Goal: Task Accomplishment & Management: Manage account settings

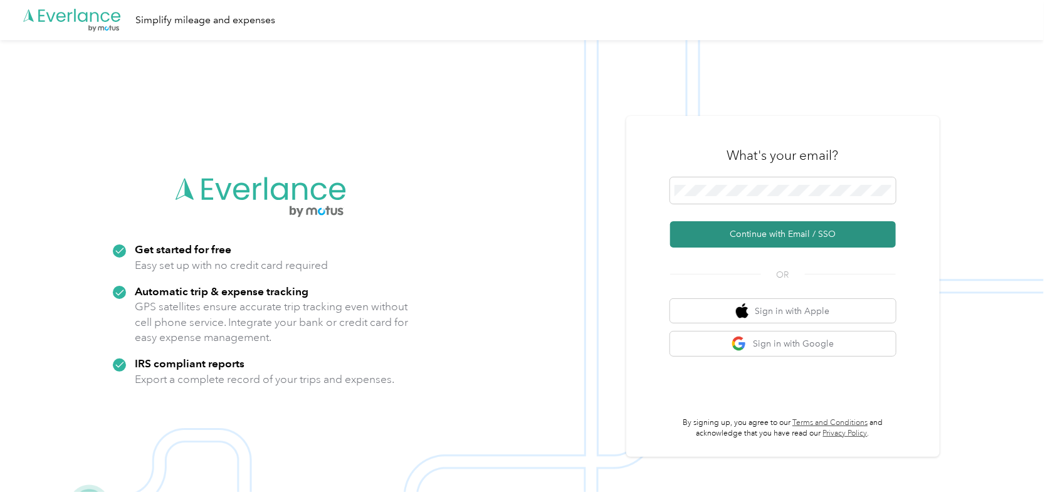
click at [756, 227] on button "Continue with Email / SSO" at bounding box center [783, 234] width 226 height 26
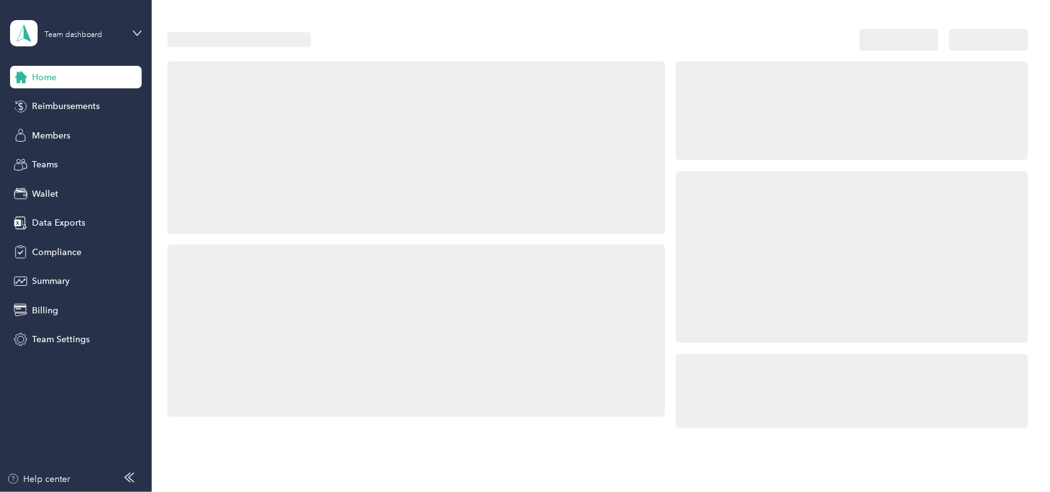
click at [739, 237] on div at bounding box center [852, 257] width 352 height 172
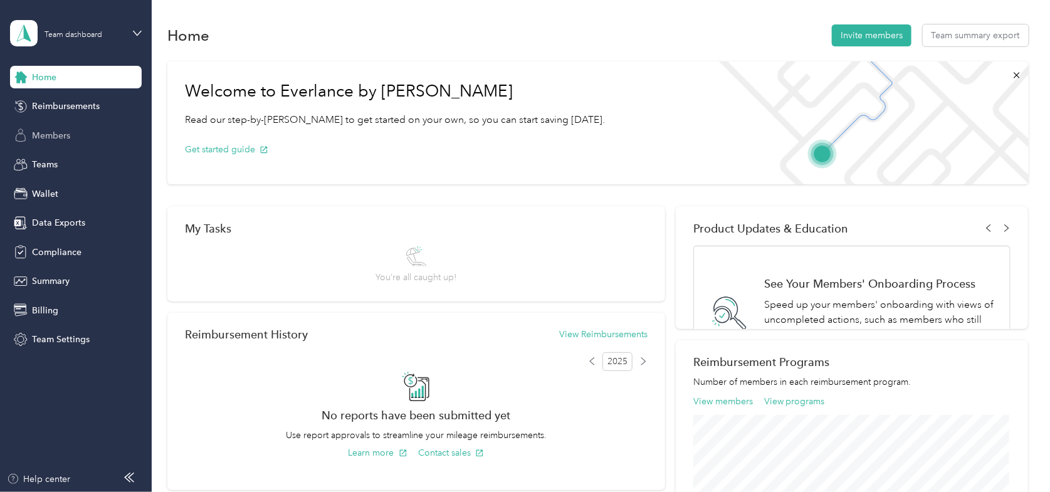
click at [46, 141] on span "Members" at bounding box center [51, 135] width 38 height 13
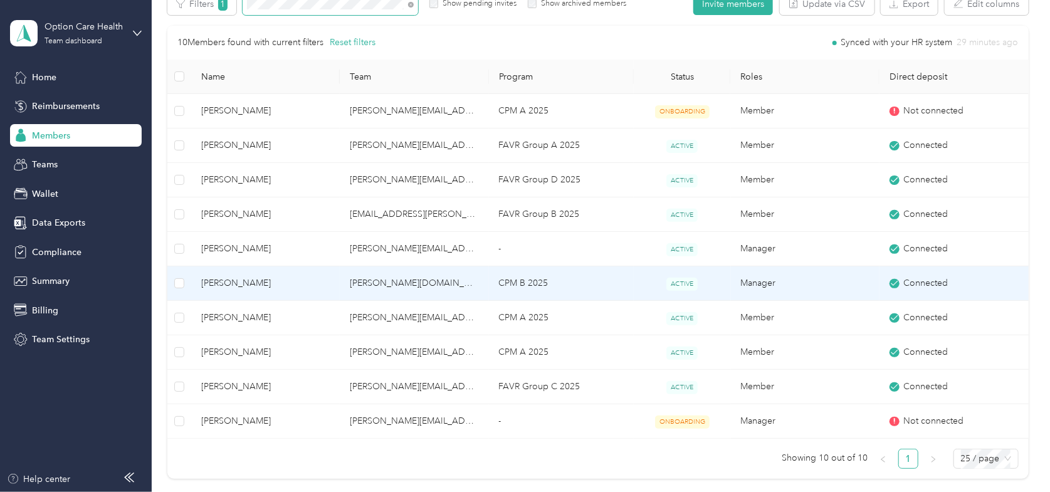
scroll to position [170, 0]
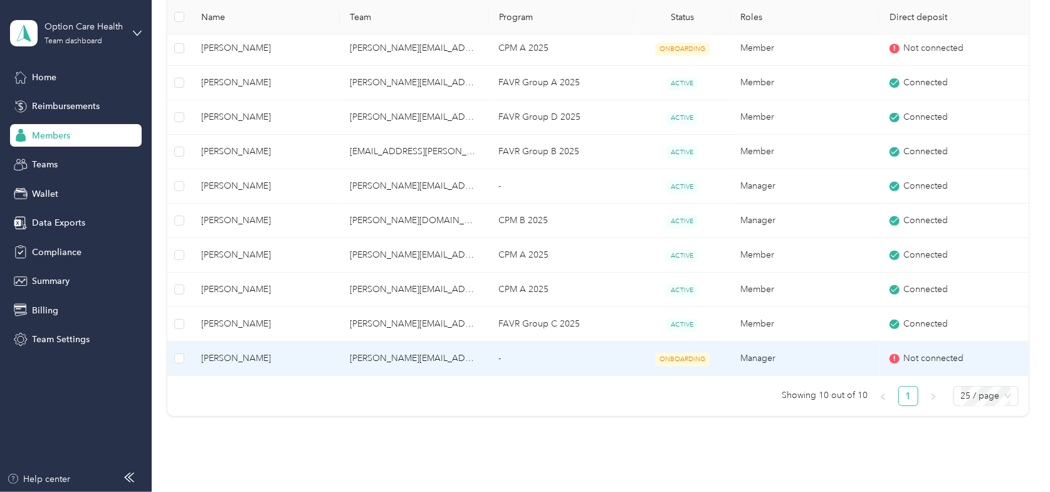
click at [251, 354] on span "[PERSON_NAME]" at bounding box center [265, 359] width 128 height 14
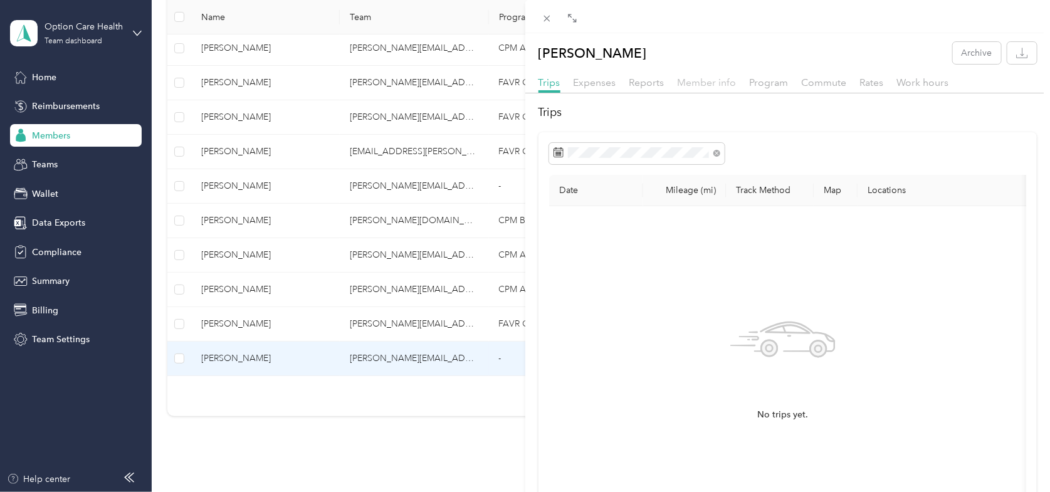
click at [721, 80] on span "Member info" at bounding box center [706, 82] width 59 height 12
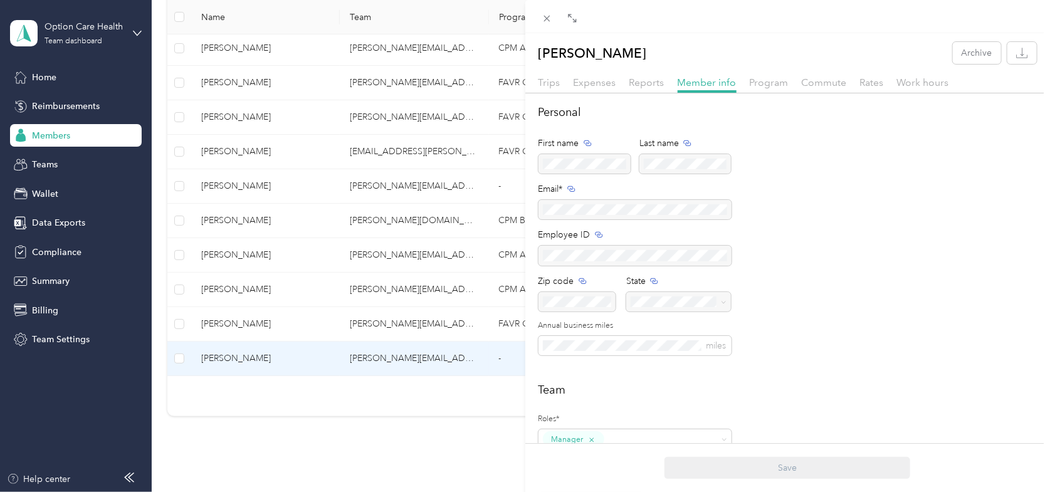
click at [758, 89] on div "Program" at bounding box center [769, 83] width 39 height 16
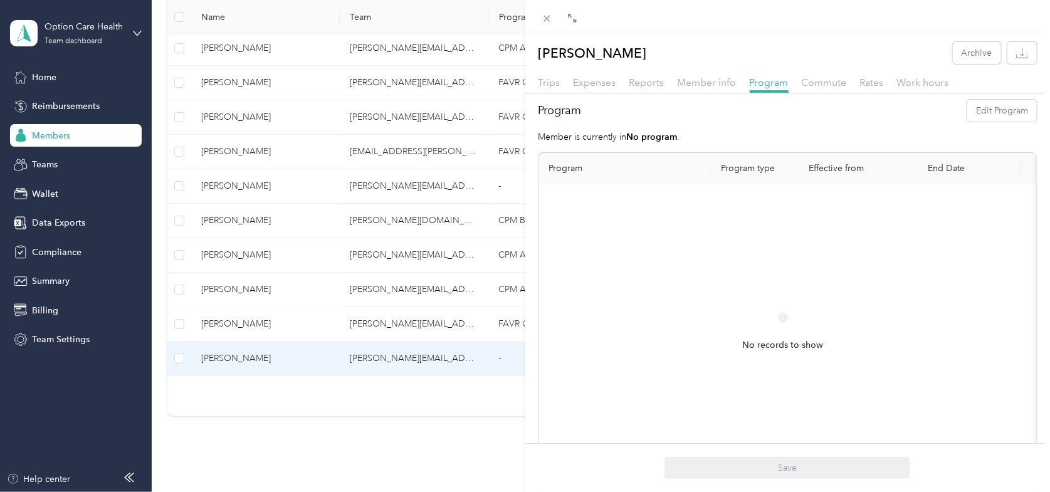
click at [836, 25] on div at bounding box center [787, 16] width 525 height 33
click at [705, 85] on span "Member info" at bounding box center [706, 82] width 59 height 12
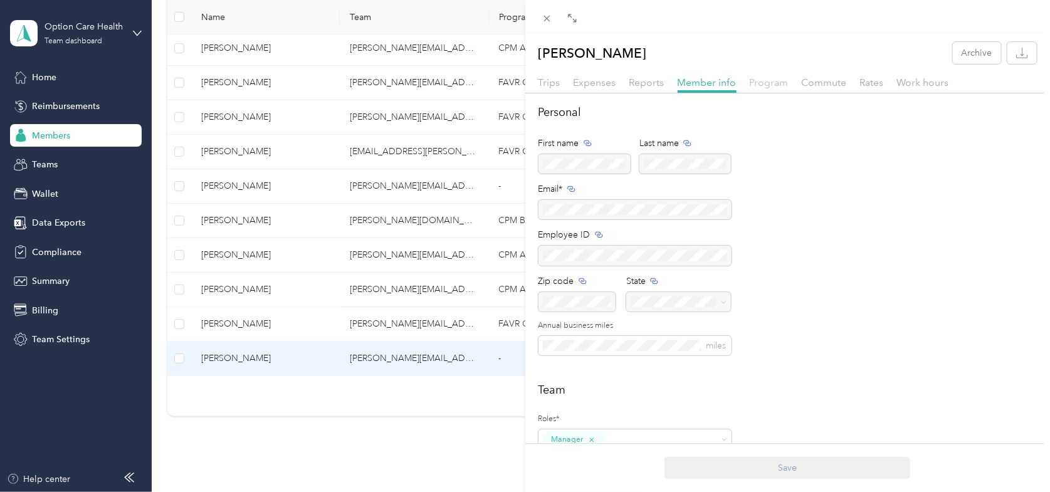
click at [753, 80] on span "Program" at bounding box center [769, 82] width 39 height 12
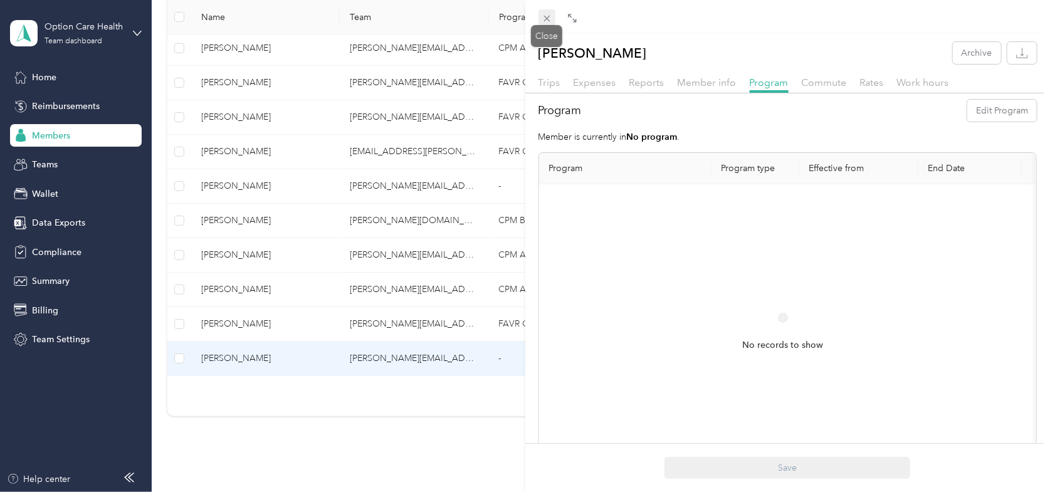
click at [541, 13] on icon at bounding box center [546, 18] width 11 height 11
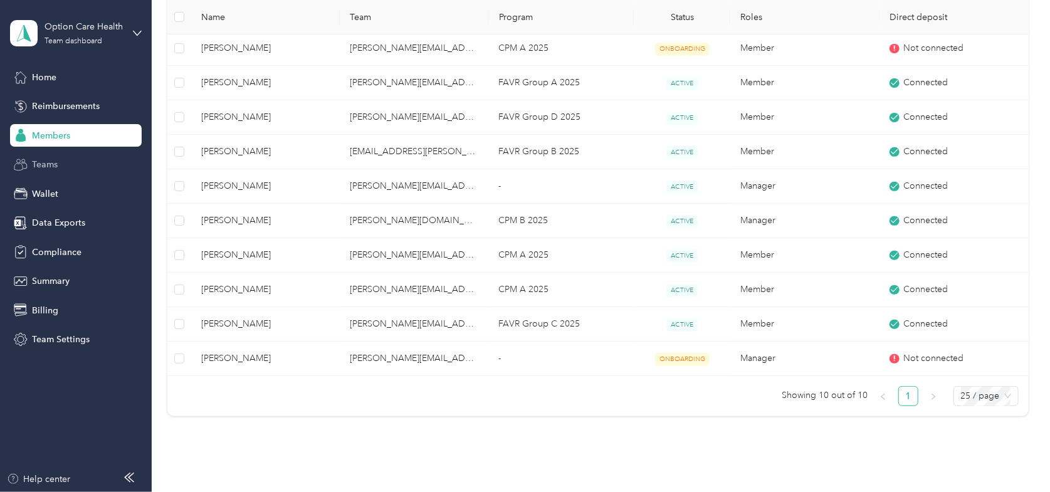
click at [31, 163] on div "Teams" at bounding box center [76, 165] width 132 height 23
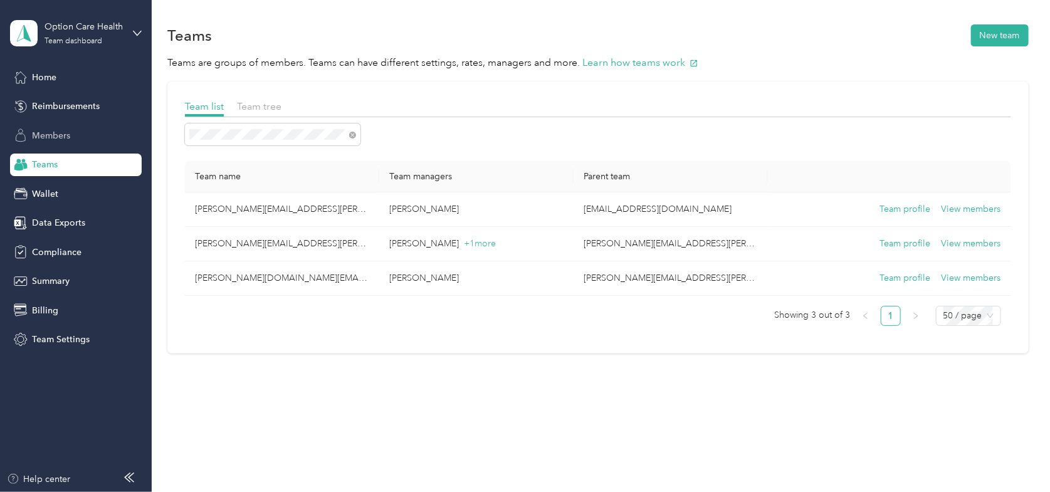
click at [39, 130] on span "Members" at bounding box center [51, 135] width 38 height 13
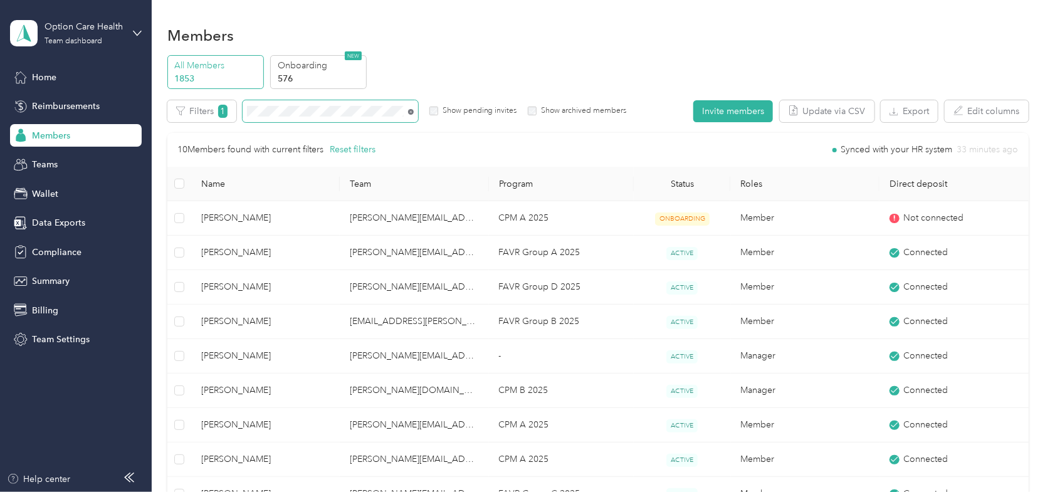
click at [411, 112] on icon at bounding box center [411, 112] width 6 height 6
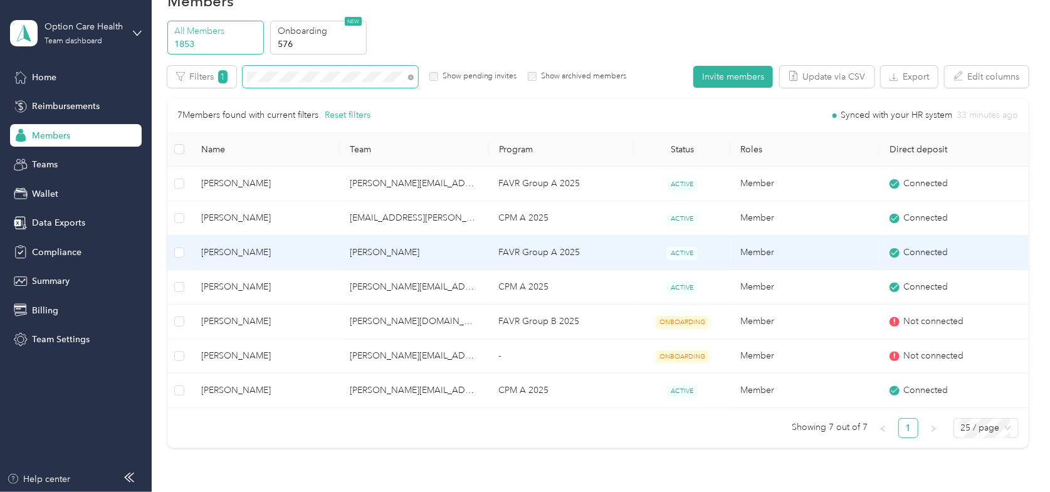
scroll to position [63, 0]
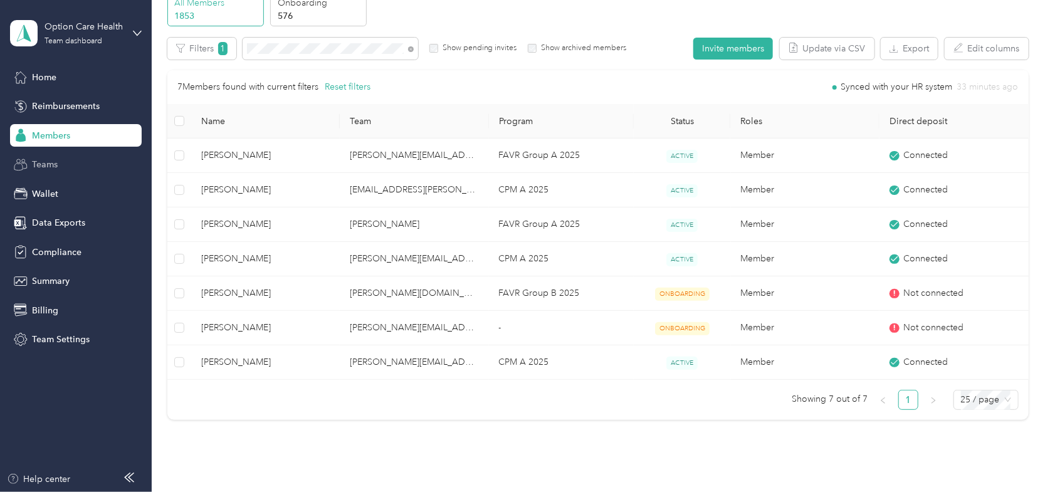
click at [55, 171] on div "Teams" at bounding box center [76, 165] width 132 height 23
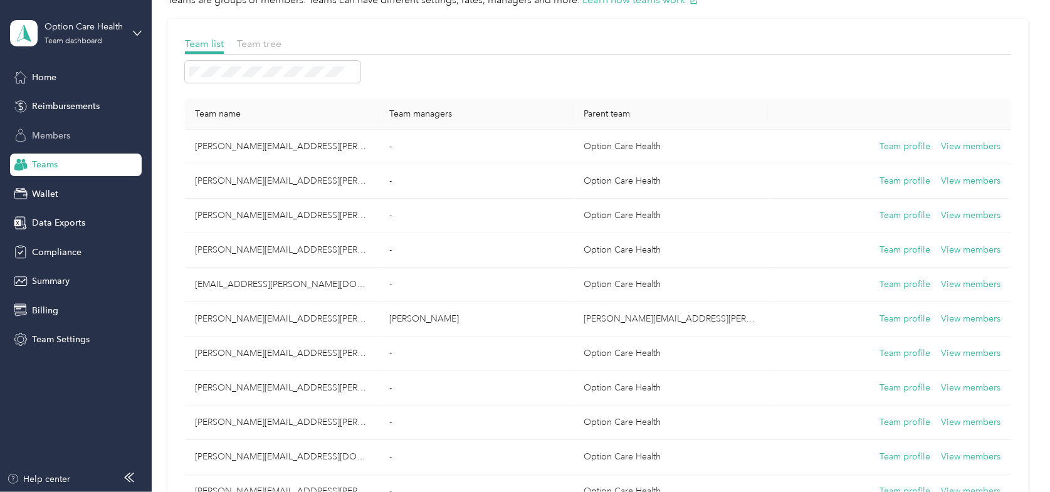
click at [44, 131] on span "Members" at bounding box center [51, 135] width 38 height 13
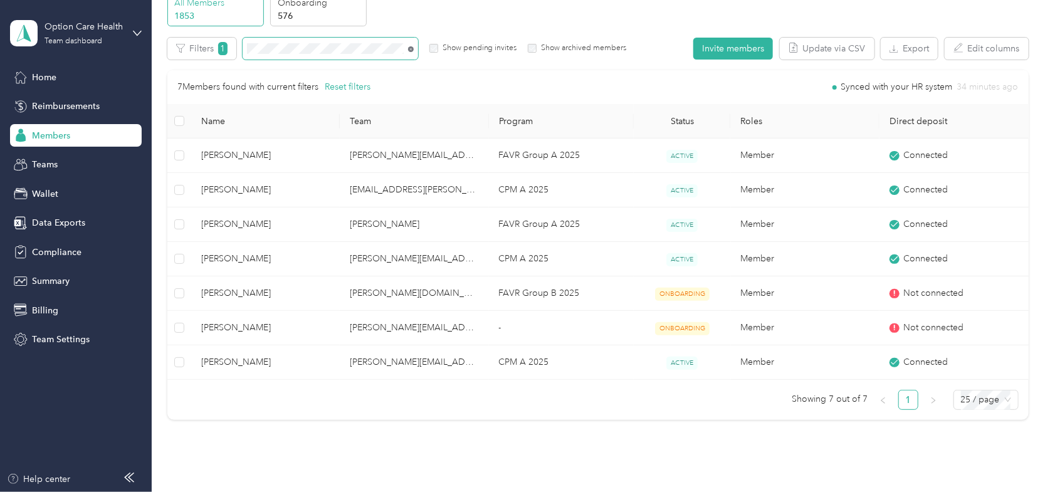
click at [409, 49] on icon at bounding box center [411, 49] width 6 height 6
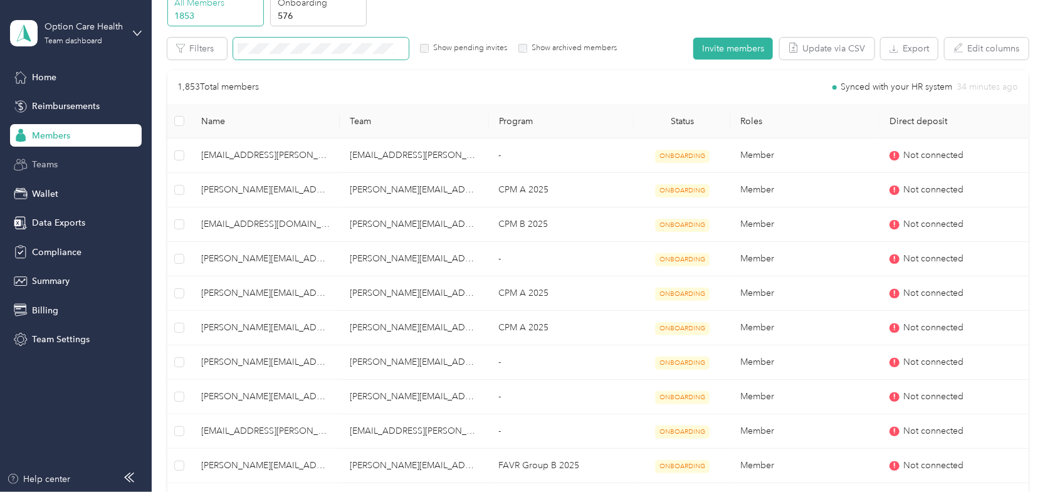
click at [53, 165] on span "Teams" at bounding box center [45, 164] width 26 height 13
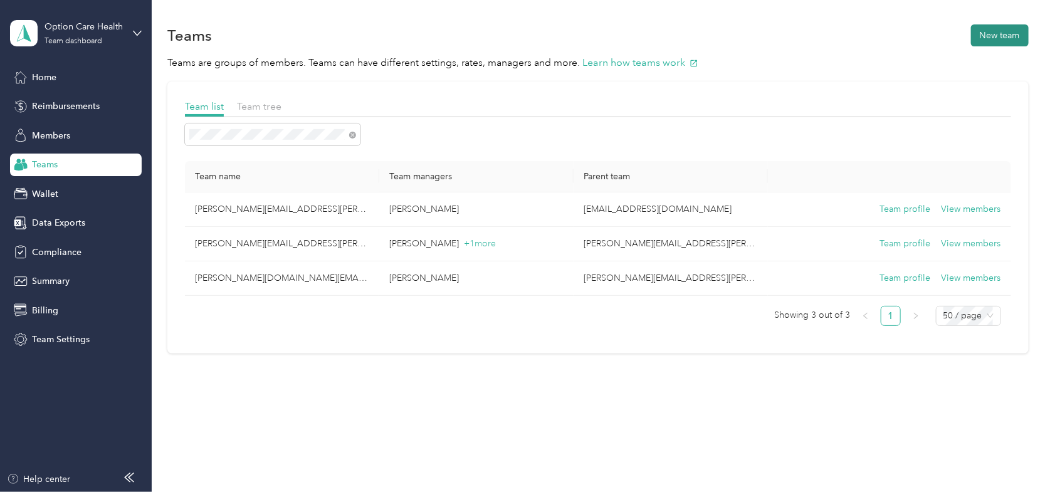
click at [996, 40] on button "New team" at bounding box center [1000, 35] width 58 height 22
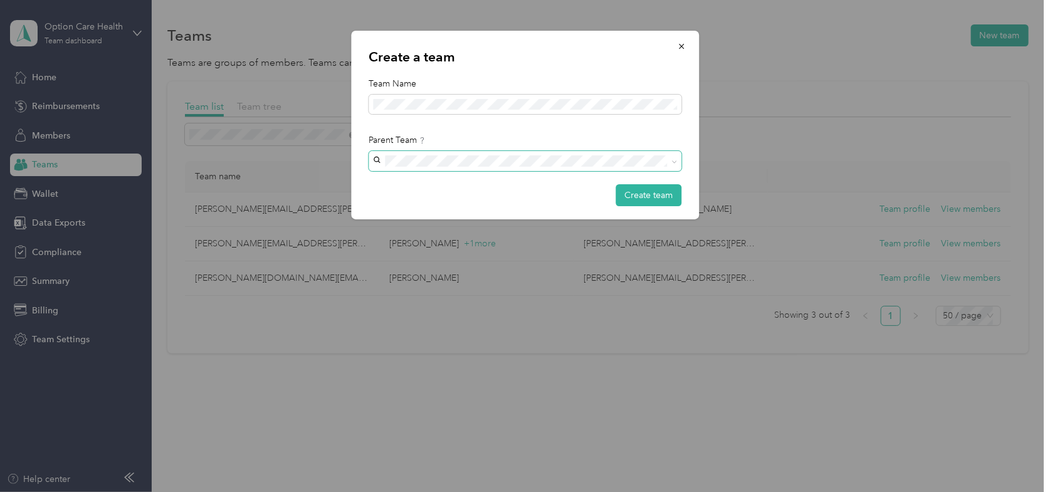
click at [674, 162] on icon at bounding box center [674, 161] width 4 height 3
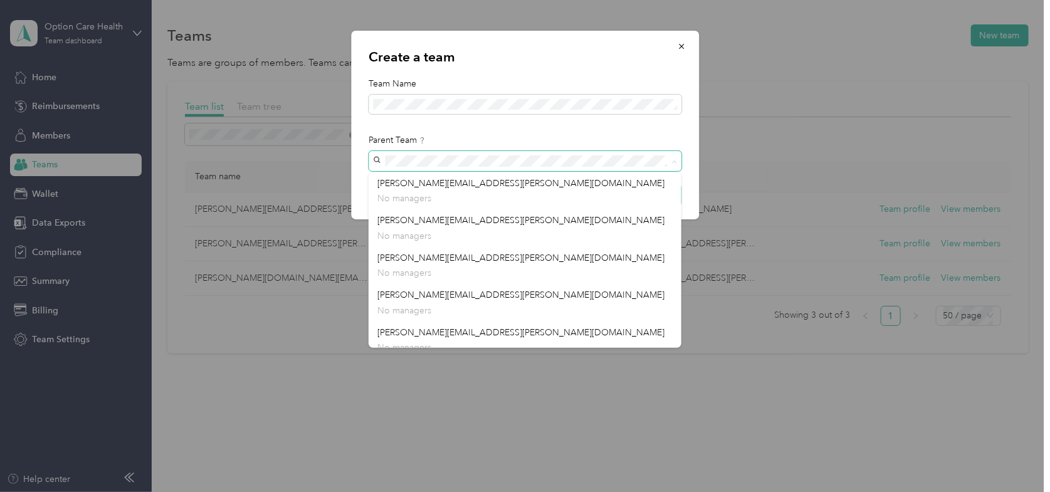
click at [350, 491] on div "Create a team Team Name Parent Team Create team claire.attia@optioncare.com No …" at bounding box center [521, 492] width 1043 height 0
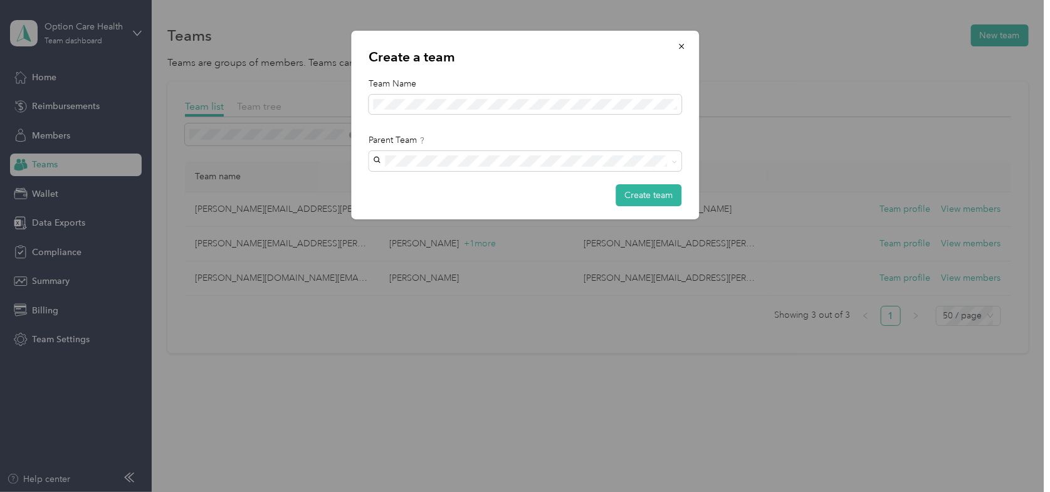
click at [469, 227] on div "linda.allan@optioncare.com Linda Allan +1 more" at bounding box center [524, 223] width 295 height 29
click at [640, 193] on button "Create team" at bounding box center [648, 195] width 66 height 22
click at [671, 163] on icon at bounding box center [674, 162] width 6 height 6
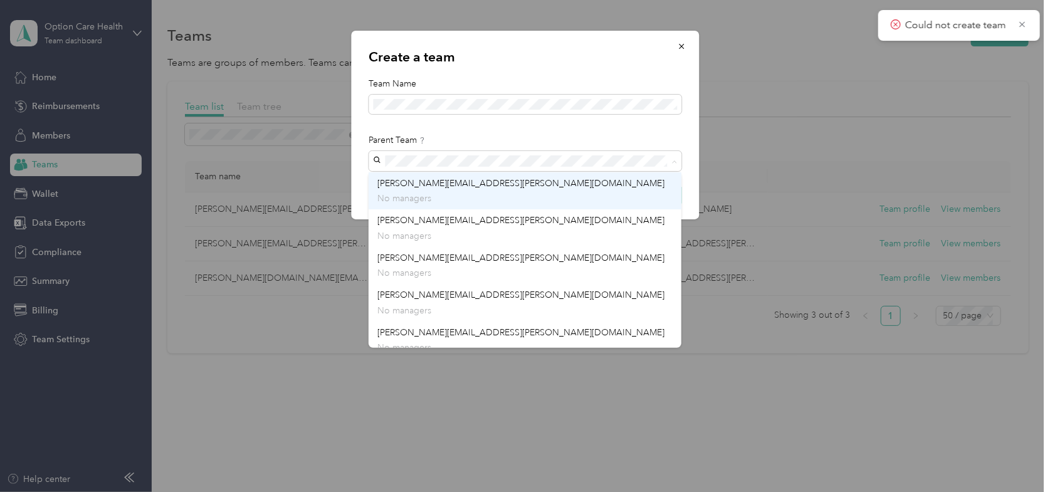
scroll to position [313, 0]
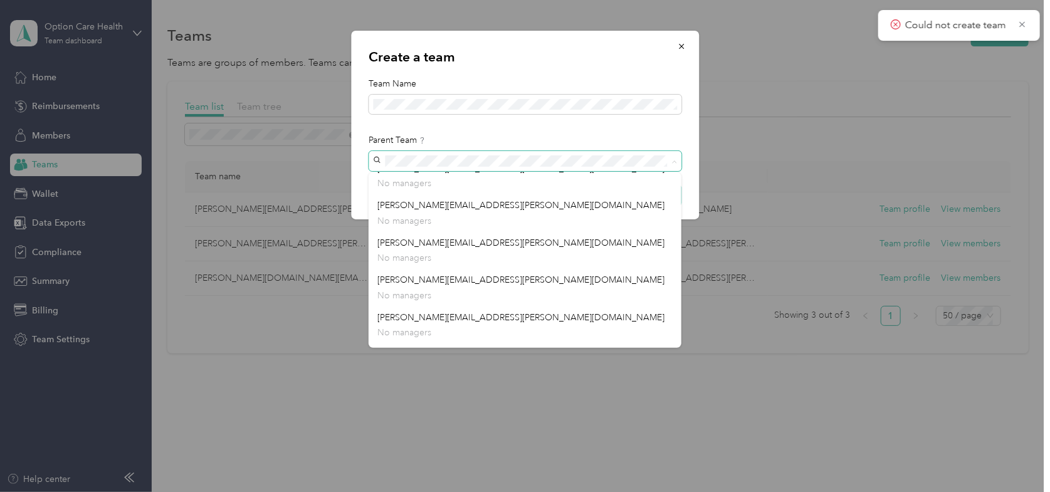
click at [322, 491] on div "Create a team Team Name Parent Team Create team timothy.lindberg@optioncare.com…" at bounding box center [521, 492] width 1043 height 0
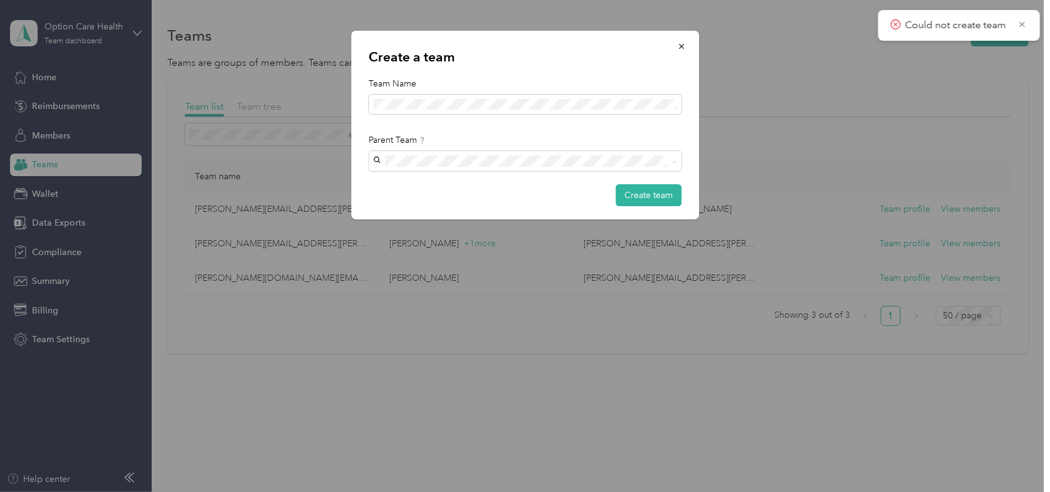
click at [628, 125] on div "Create a team Team Name Parent Team Create team" at bounding box center [525, 125] width 348 height 189
click at [671, 163] on span at bounding box center [672, 161] width 10 height 9
click at [680, 50] on icon "button" at bounding box center [681, 46] width 9 height 9
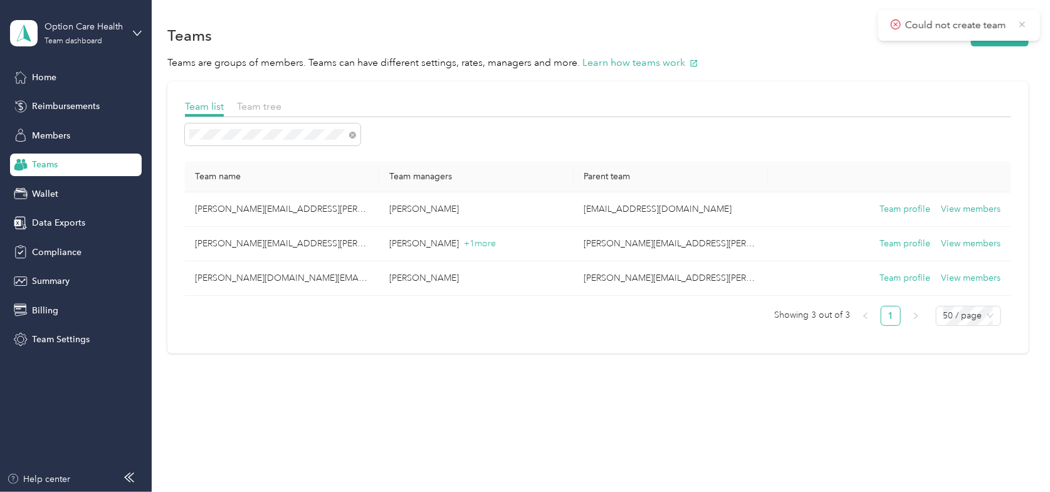
click at [1018, 26] on icon at bounding box center [1022, 24] width 10 height 11
click at [999, 36] on button "New team" at bounding box center [1000, 35] width 58 height 22
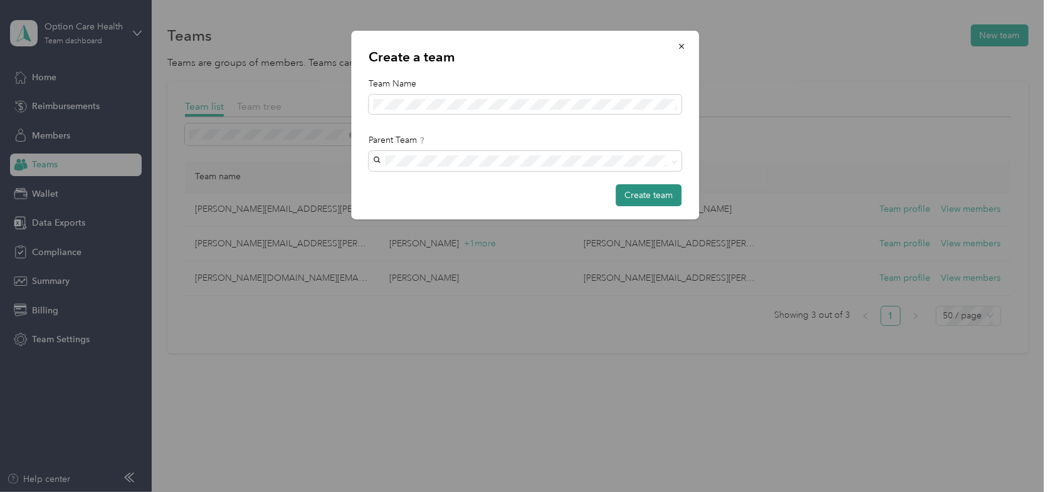
click at [651, 197] on button "Create team" at bounding box center [648, 195] width 66 height 22
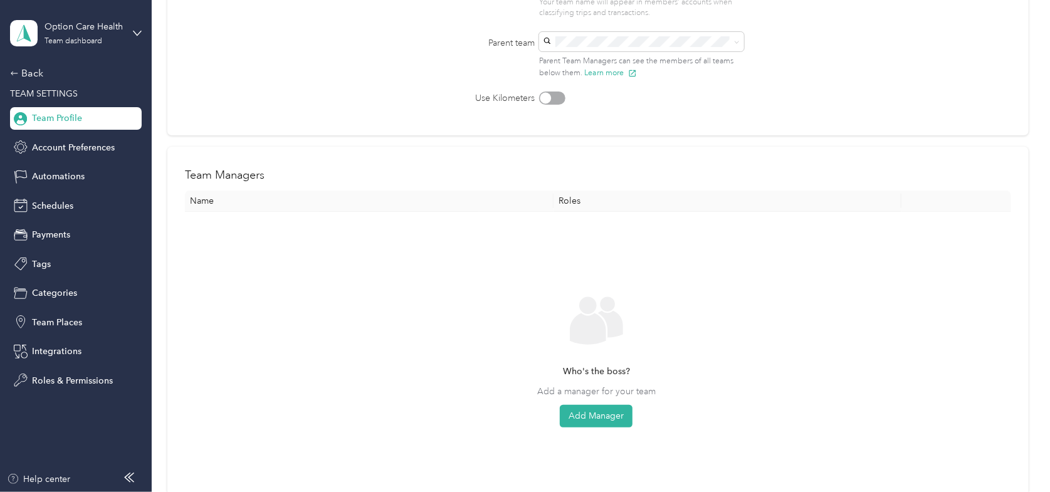
scroll to position [188, 0]
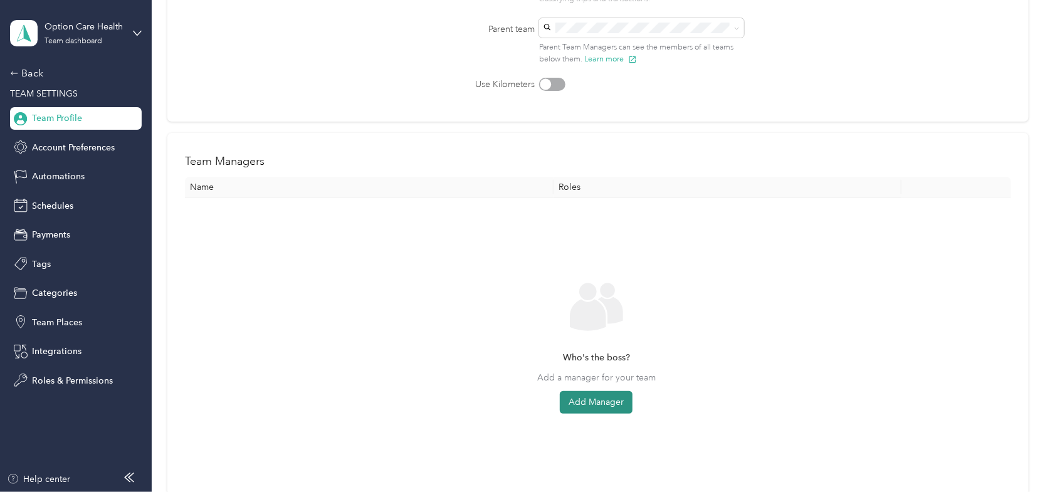
click at [586, 402] on button "Add Manager" at bounding box center [596, 402] width 73 height 23
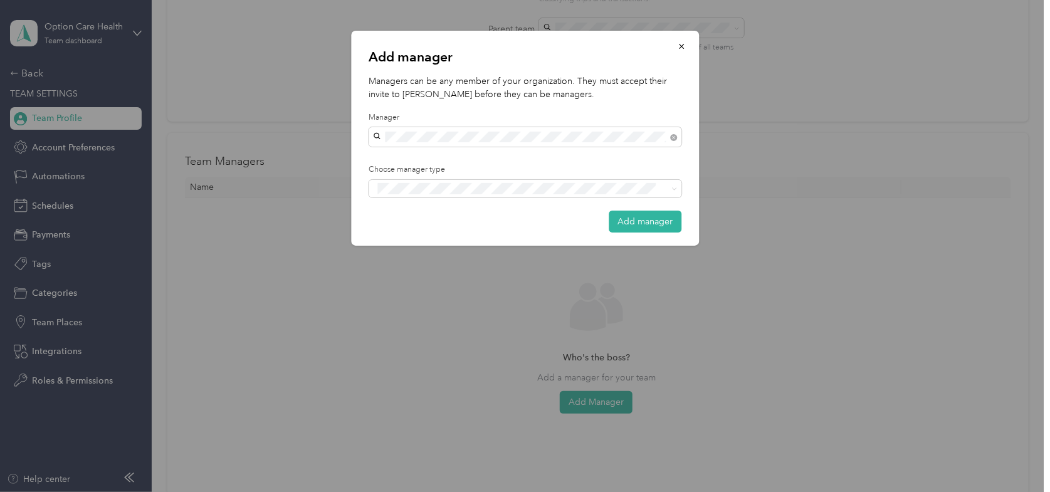
click at [466, 94] on p "Managers can be any member of your organization. They must accept their invite …" at bounding box center [525, 88] width 313 height 26
click at [674, 186] on span at bounding box center [674, 188] width 6 height 11
click at [407, 231] on span "Manager" at bounding box center [402, 234] width 32 height 11
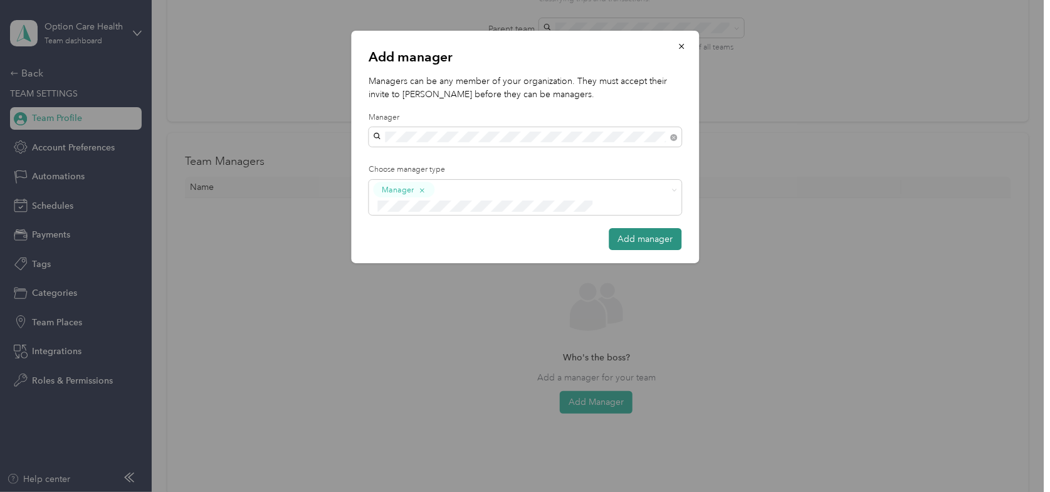
click at [624, 228] on button "Add manager" at bounding box center [645, 239] width 73 height 22
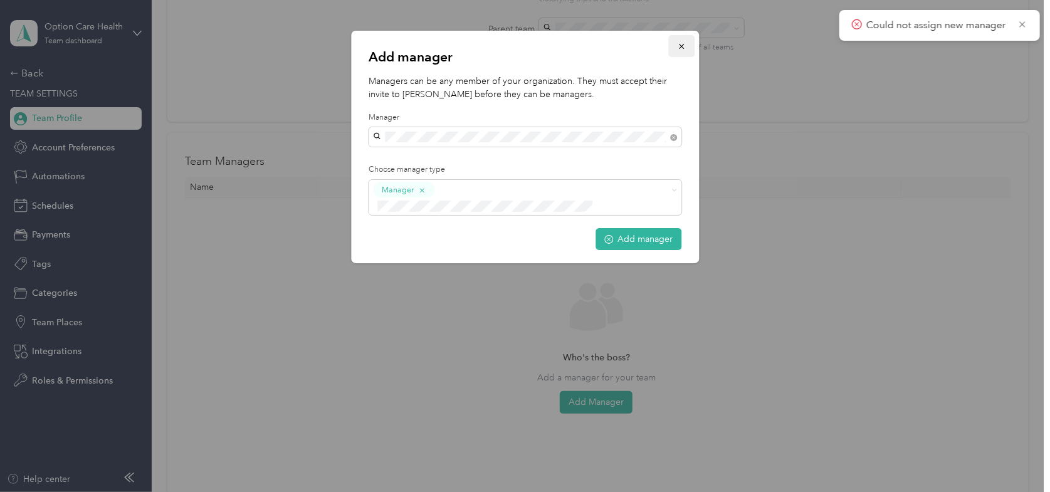
click at [679, 44] on icon "button" at bounding box center [681, 46] width 9 height 9
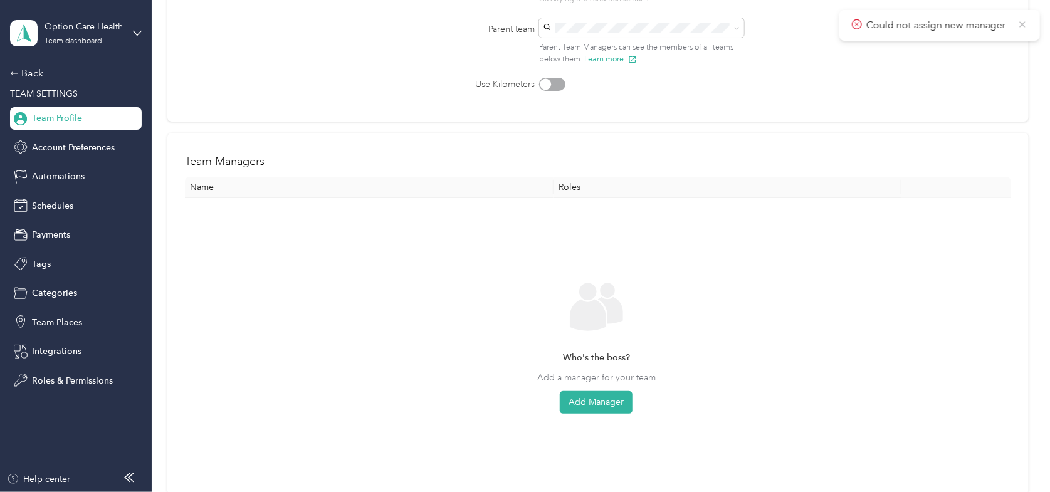
click at [1025, 23] on icon at bounding box center [1022, 24] width 10 height 11
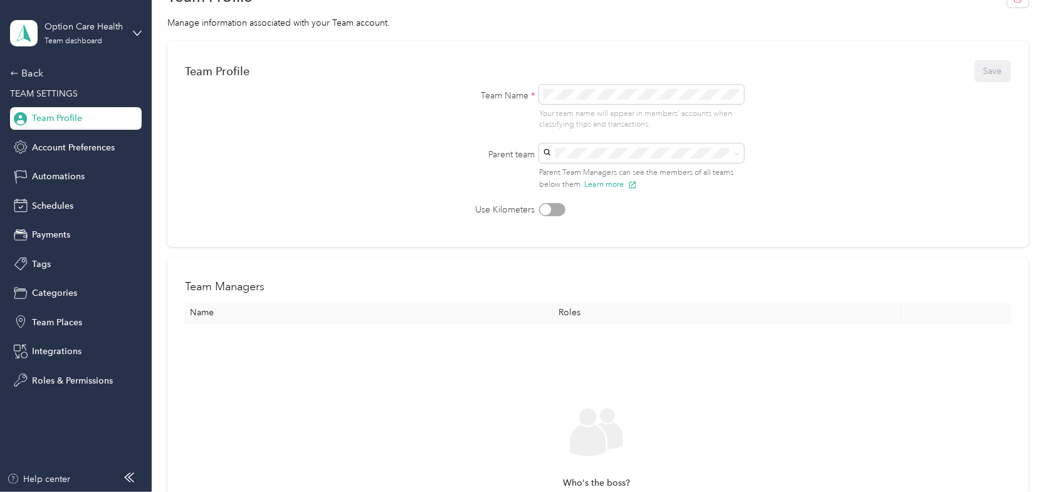
scroll to position [0, 0]
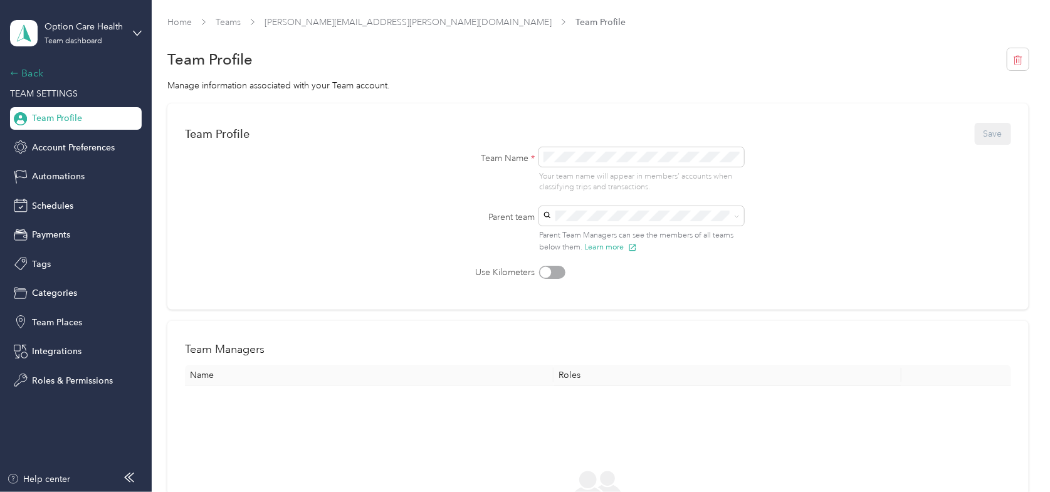
click at [33, 71] on div "Back" at bounding box center [72, 73] width 125 height 15
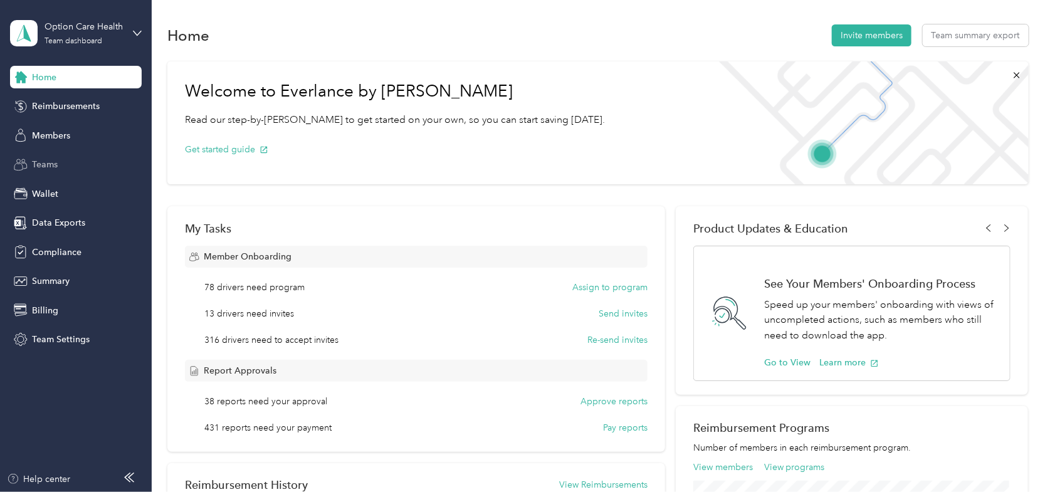
click at [58, 165] on div "Teams" at bounding box center [76, 165] width 132 height 23
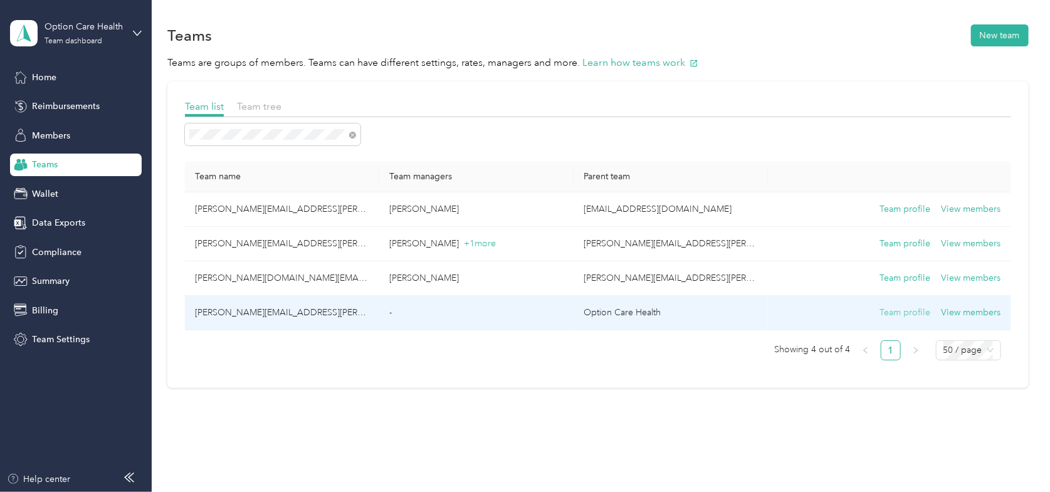
click at [891, 313] on button "Team profile" at bounding box center [904, 313] width 51 height 14
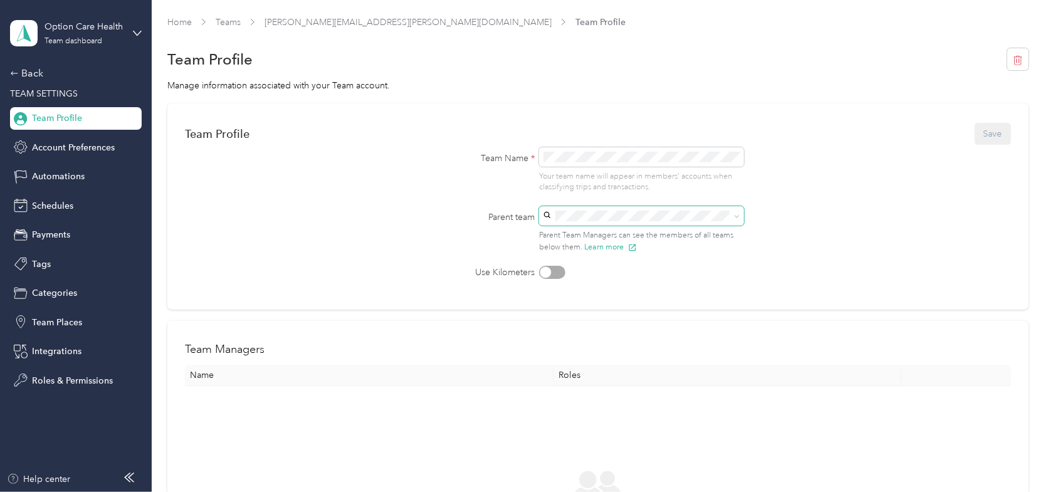
click at [734, 218] on icon at bounding box center [737, 217] width 6 height 6
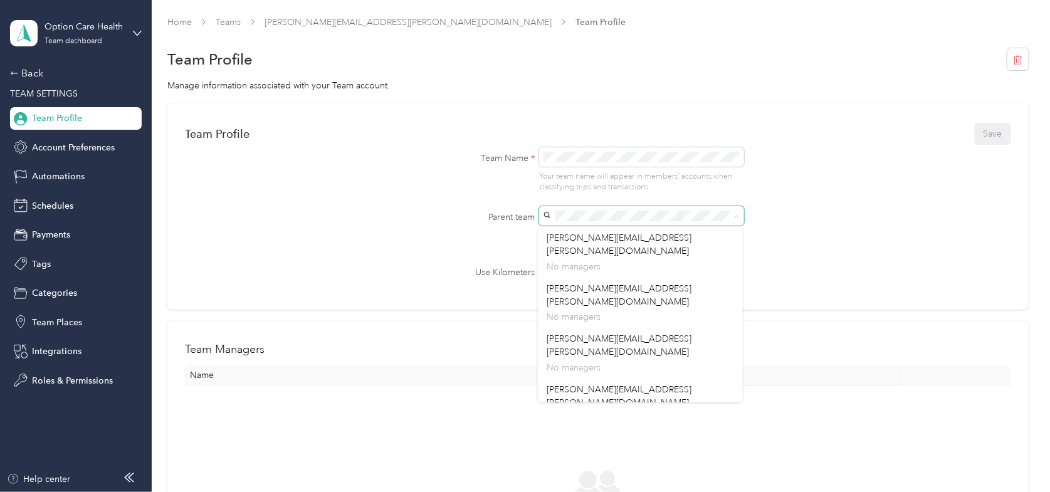
click at [417, 236] on form "Team Profile Save Team Name * Your team name will appear in members’ accounts w…" at bounding box center [598, 200] width 826 height 159
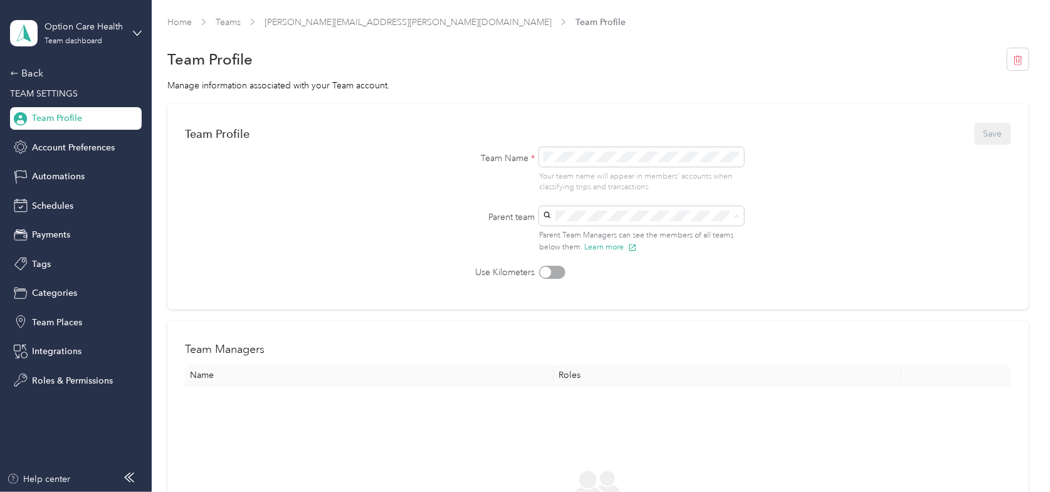
click at [568, 260] on p "Linda Allan +1 more" at bounding box center [639, 266] width 187 height 13
click at [993, 134] on button "Save" at bounding box center [993, 134] width 36 height 22
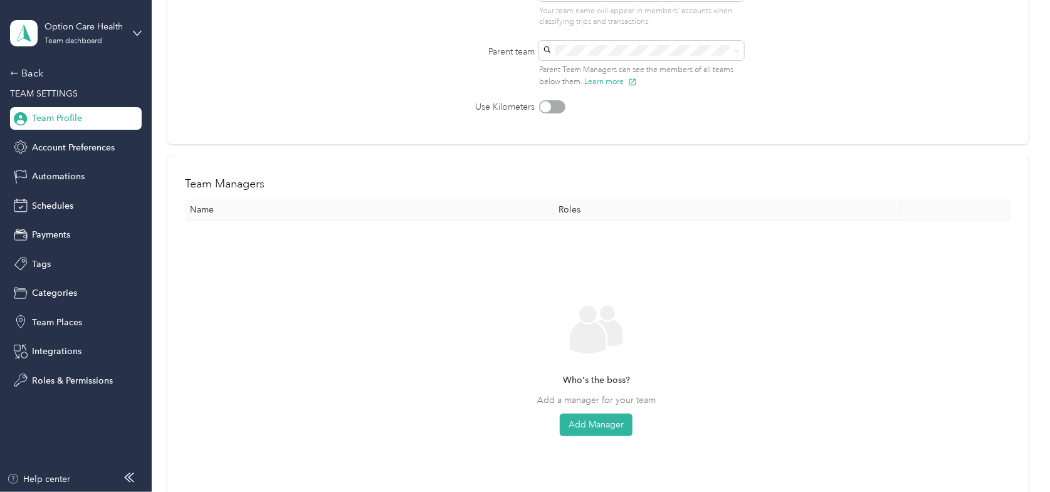
scroll to position [188, 0]
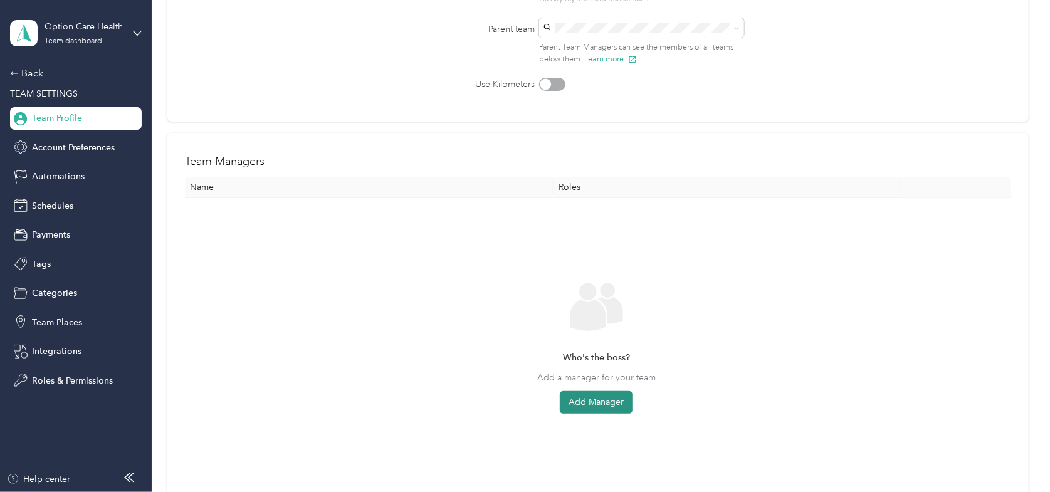
click at [616, 404] on button "Add Manager" at bounding box center [596, 402] width 73 height 23
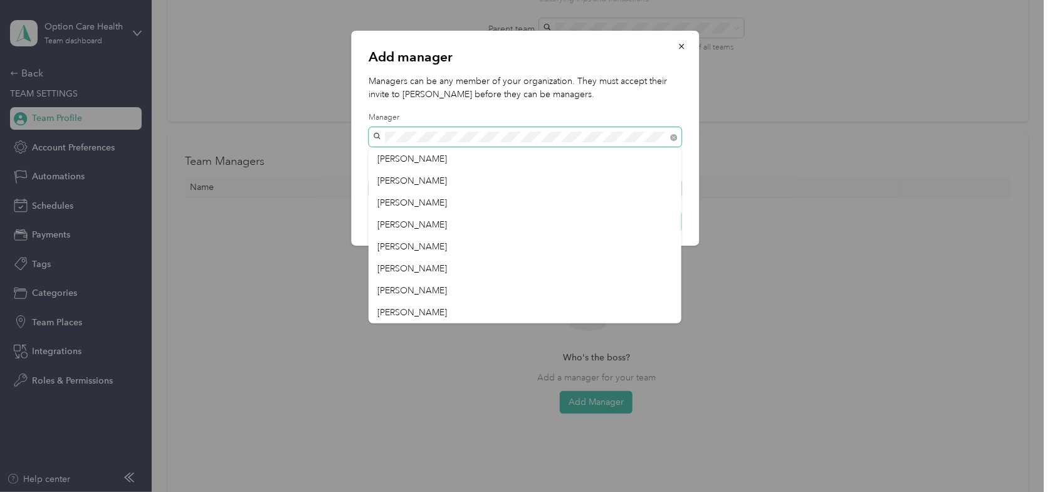
click at [358, 135] on div "Add manager Managers can be any member of your organization. They must accept t…" at bounding box center [525, 138] width 348 height 215
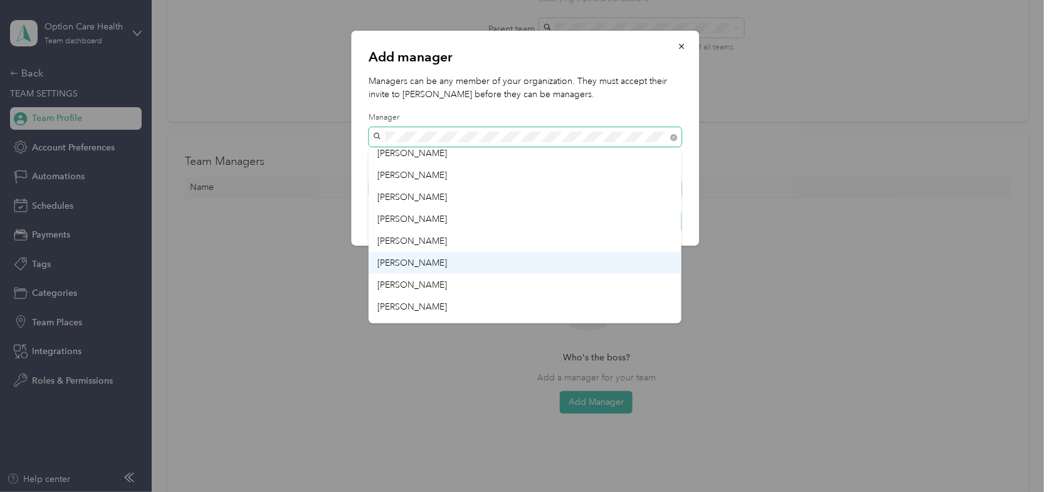
scroll to position [43, 0]
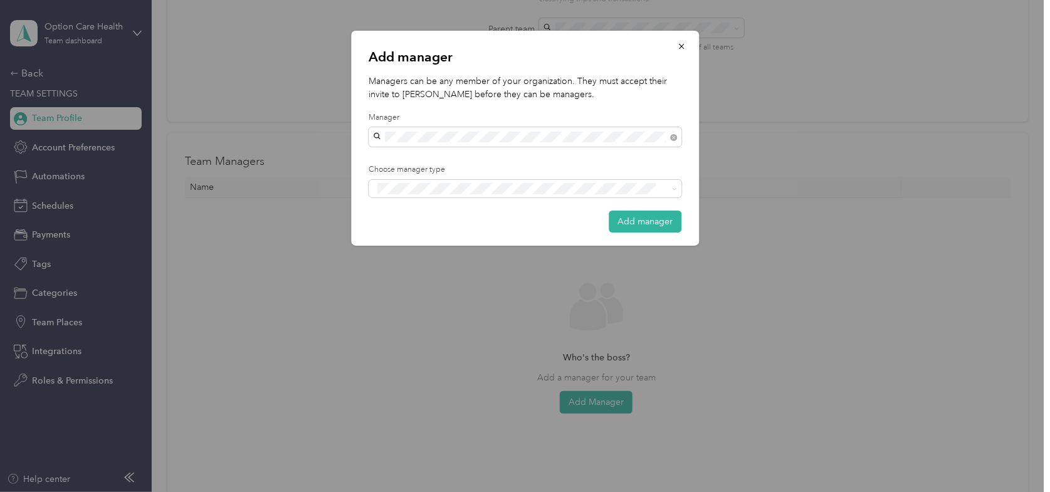
click at [432, 316] on li "Laura Kirkendall" at bounding box center [525, 313] width 313 height 22
click at [407, 231] on span "Manager" at bounding box center [402, 234] width 32 height 11
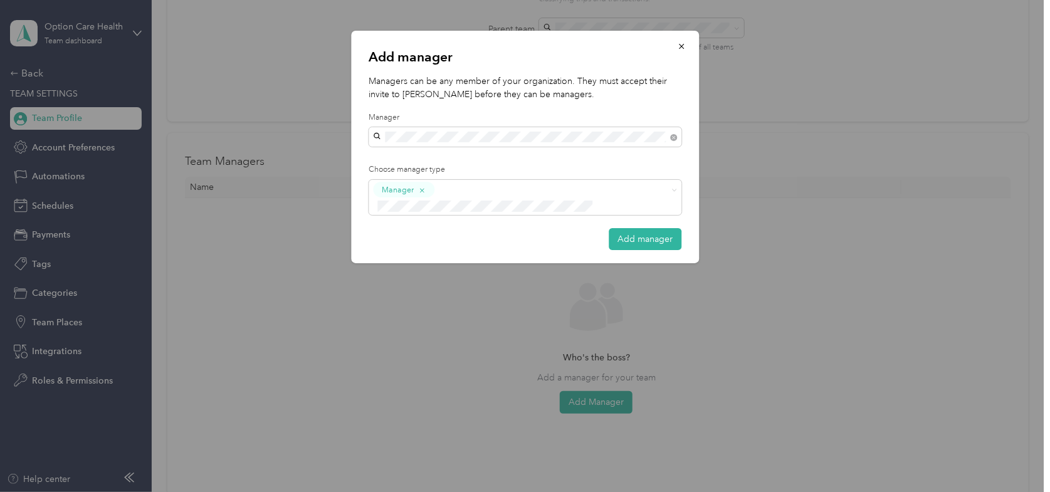
click at [647, 228] on button "Add manager" at bounding box center [645, 239] width 73 height 22
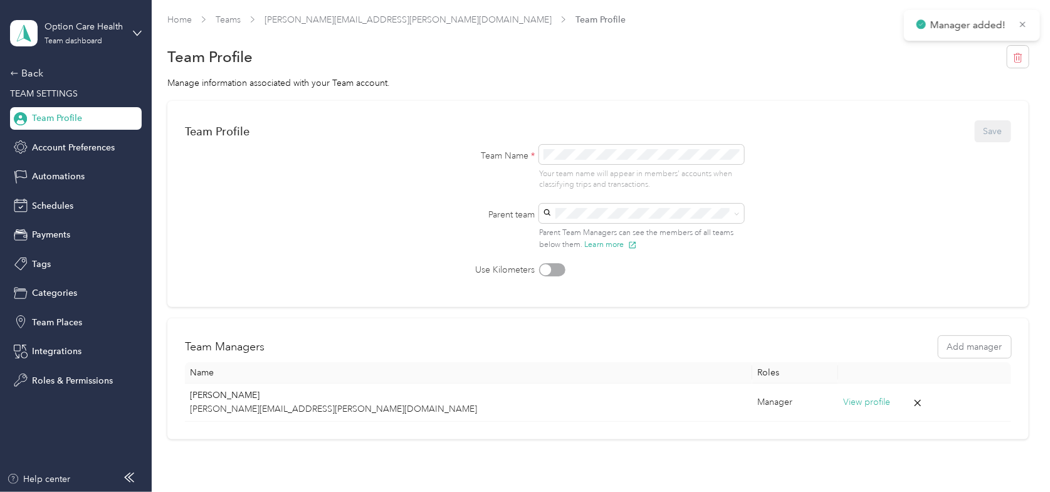
scroll to position [0, 0]
click at [29, 70] on div "Back" at bounding box center [72, 73] width 125 height 15
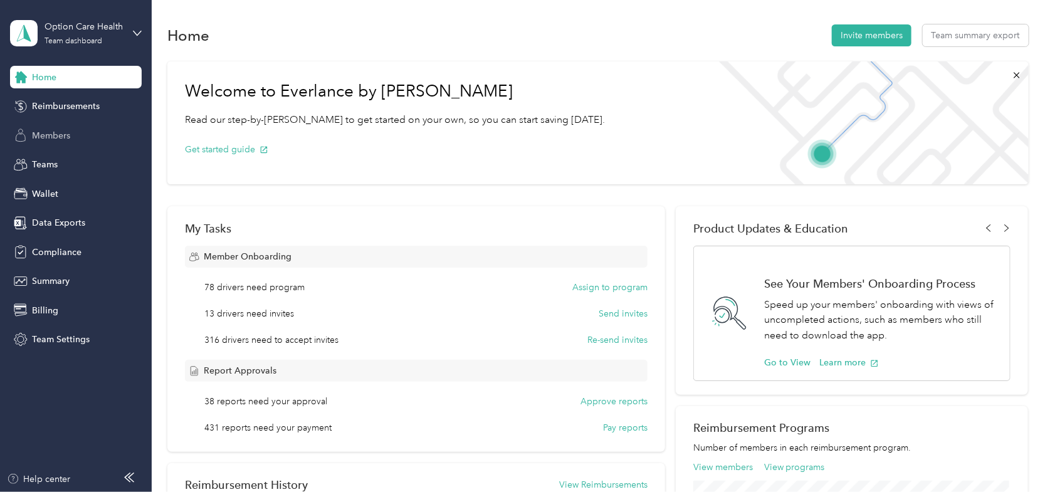
click at [44, 133] on span "Members" at bounding box center [51, 135] width 38 height 13
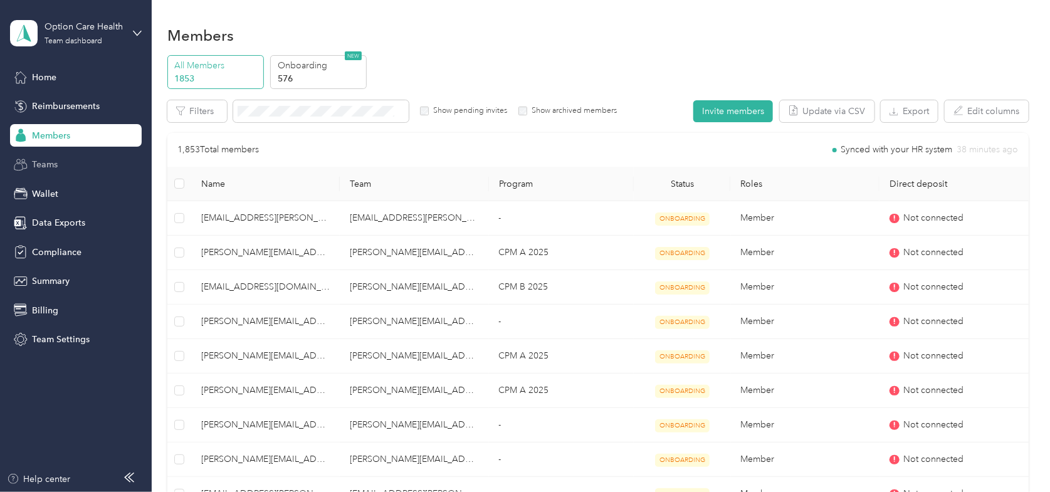
click at [51, 167] on span "Teams" at bounding box center [45, 164] width 26 height 13
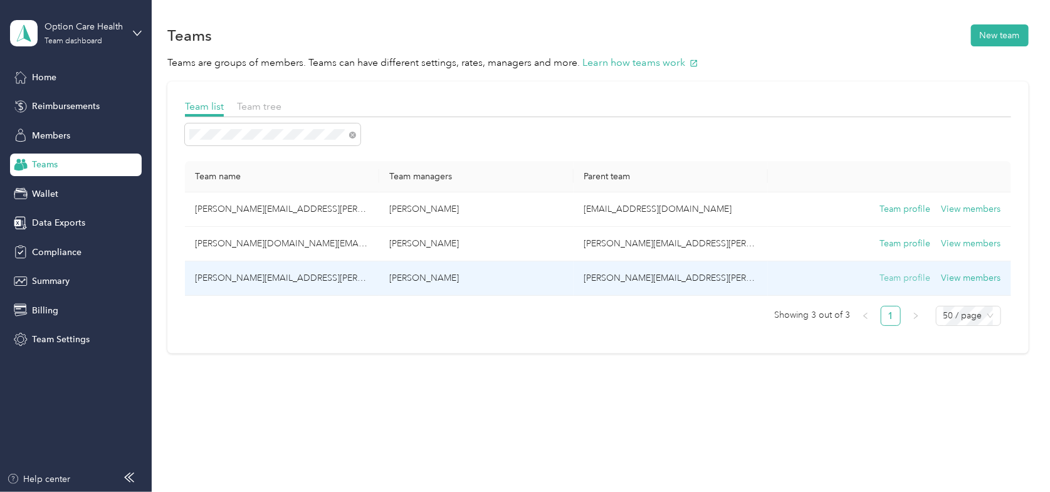
click at [905, 280] on button "Team profile" at bounding box center [904, 278] width 51 height 14
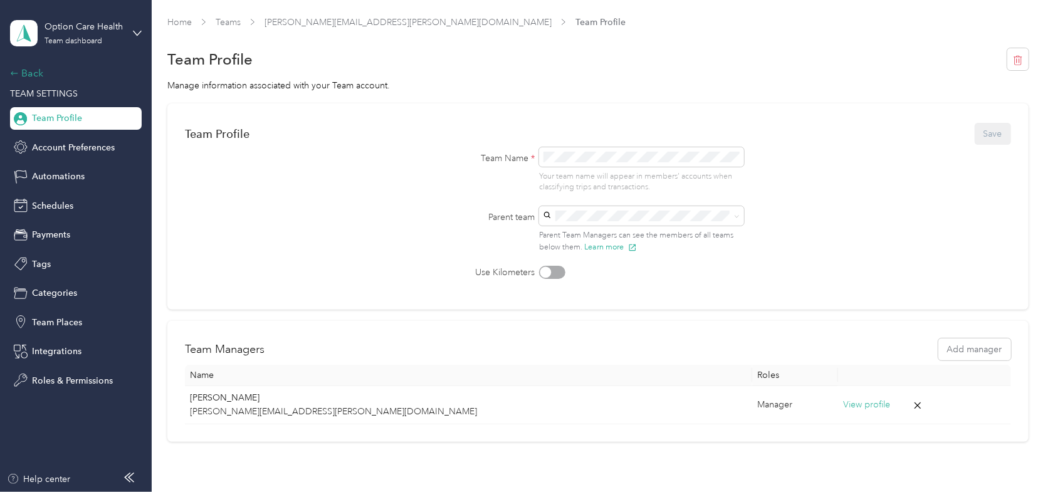
click at [18, 69] on icon at bounding box center [14, 73] width 9 height 9
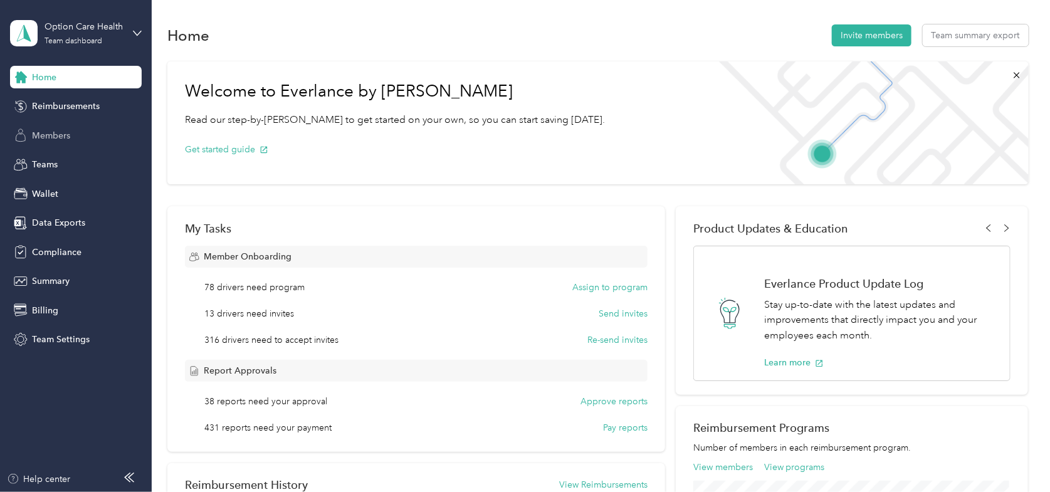
click at [35, 134] on span "Members" at bounding box center [51, 135] width 38 height 13
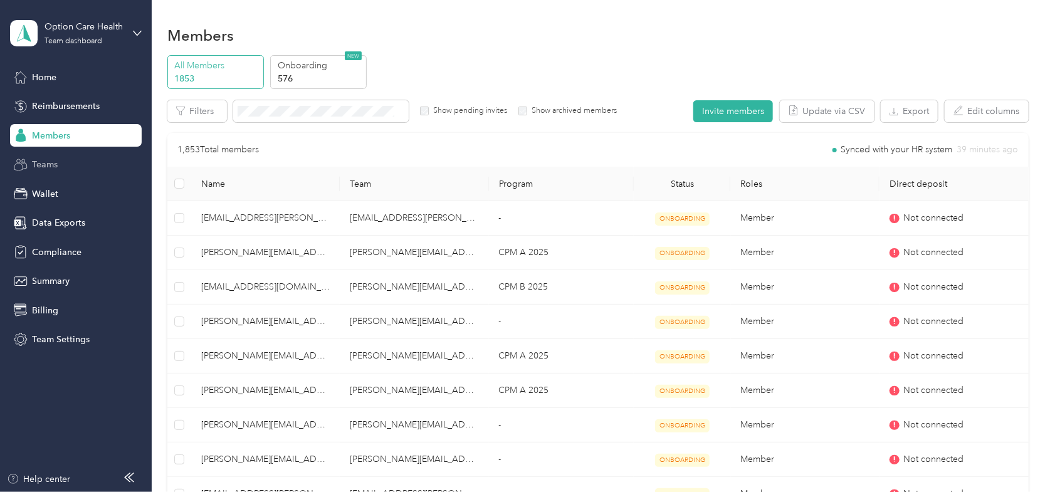
click at [41, 167] on span "Teams" at bounding box center [45, 164] width 26 height 13
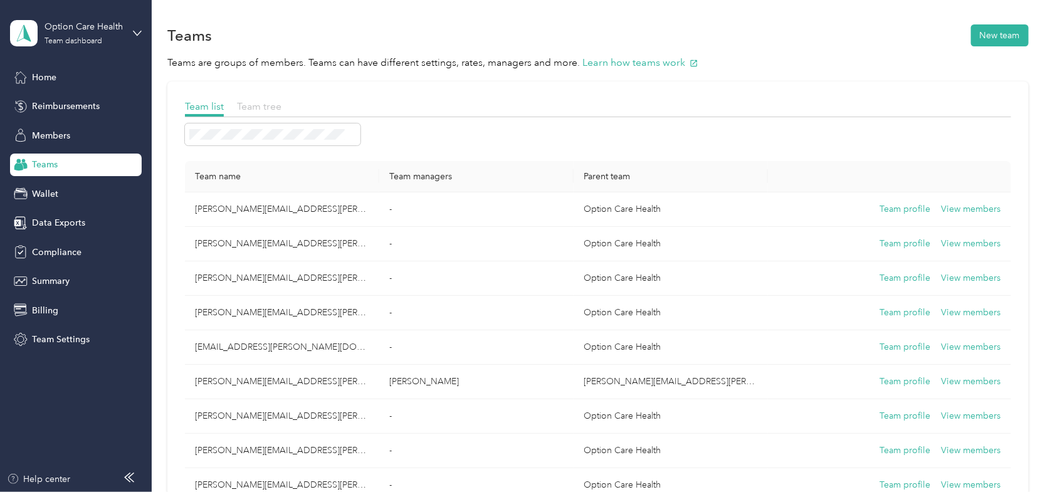
click at [268, 108] on span "Team tree" at bounding box center [259, 106] width 44 height 12
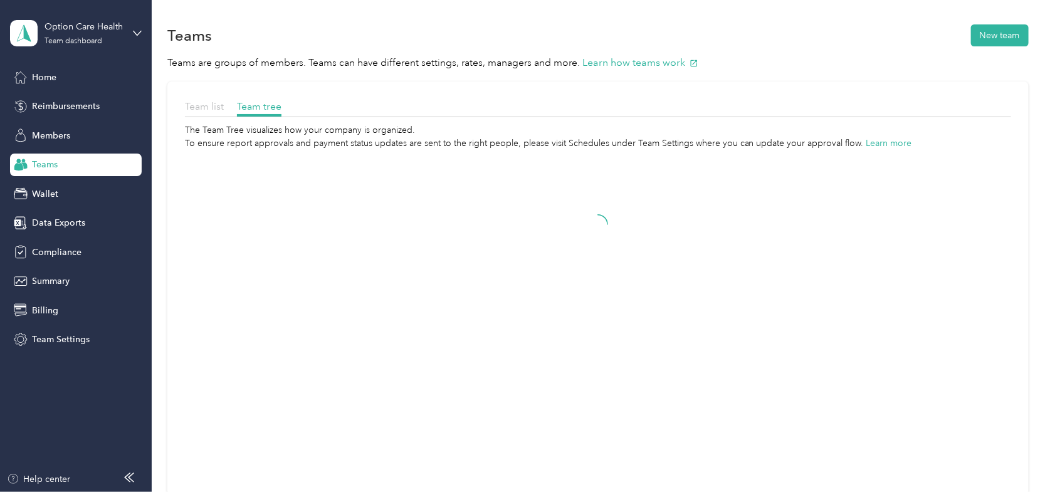
click at [208, 107] on span "Team list" at bounding box center [204, 106] width 39 height 12
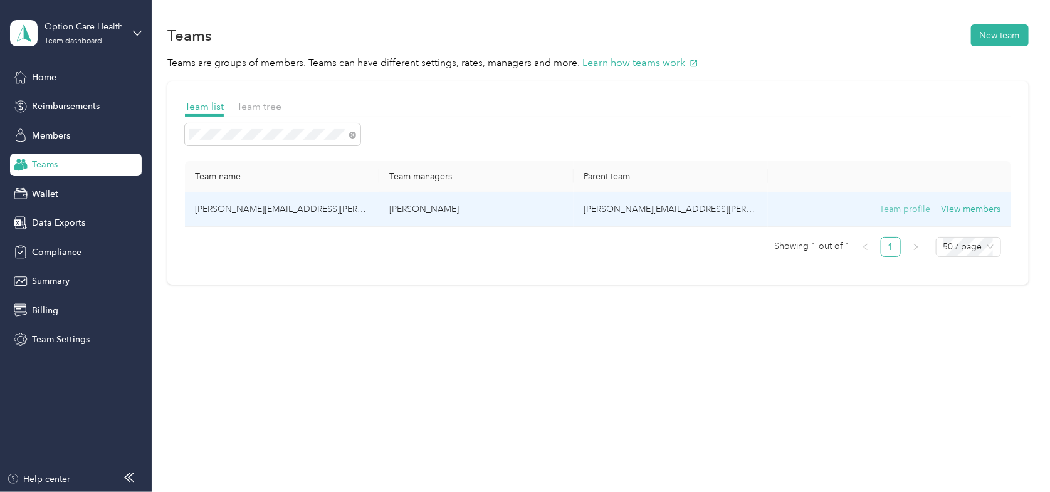
click at [900, 204] on button "Team profile" at bounding box center [904, 209] width 51 height 14
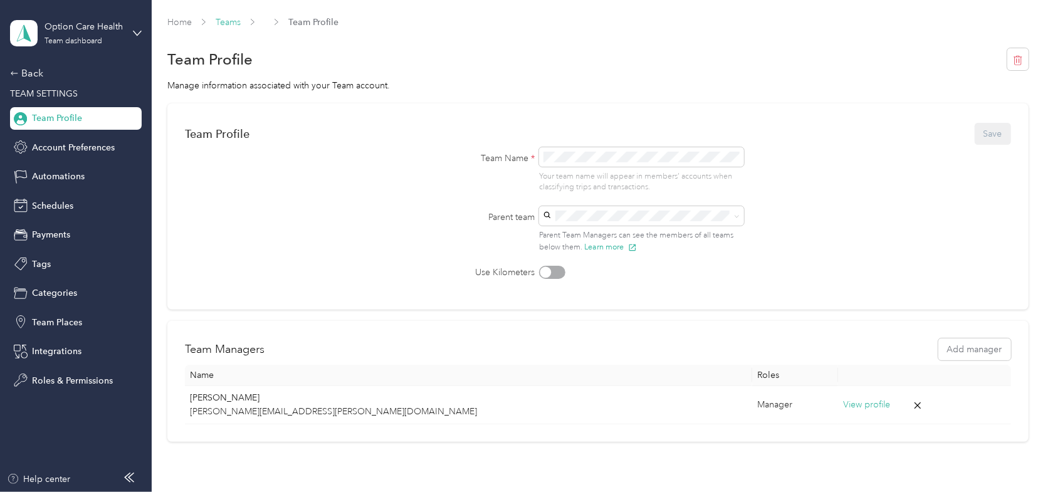
click at [227, 18] on link "Teams" at bounding box center [228, 22] width 25 height 11
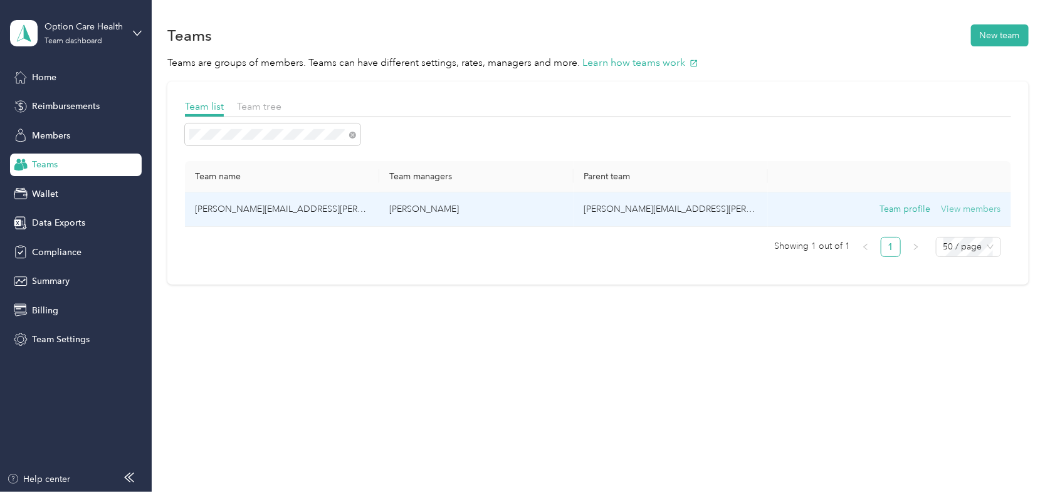
click at [980, 211] on button "View members" at bounding box center [971, 209] width 60 height 14
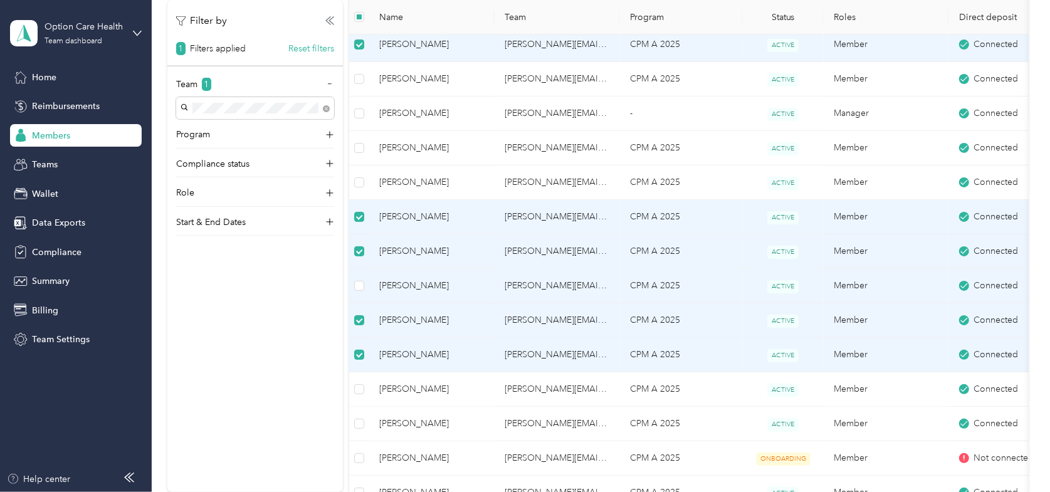
scroll to position [63, 0]
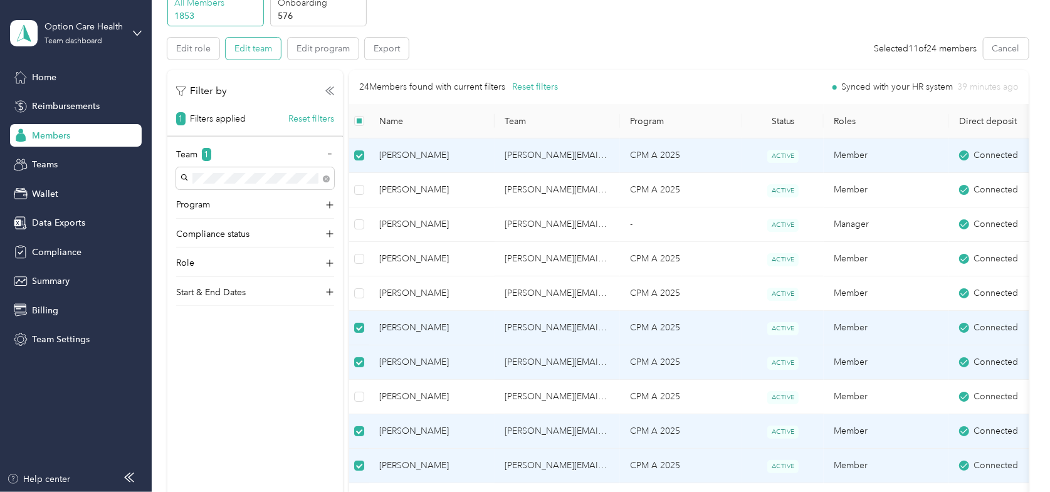
click at [258, 50] on button "Edit team" at bounding box center [253, 49] width 55 height 22
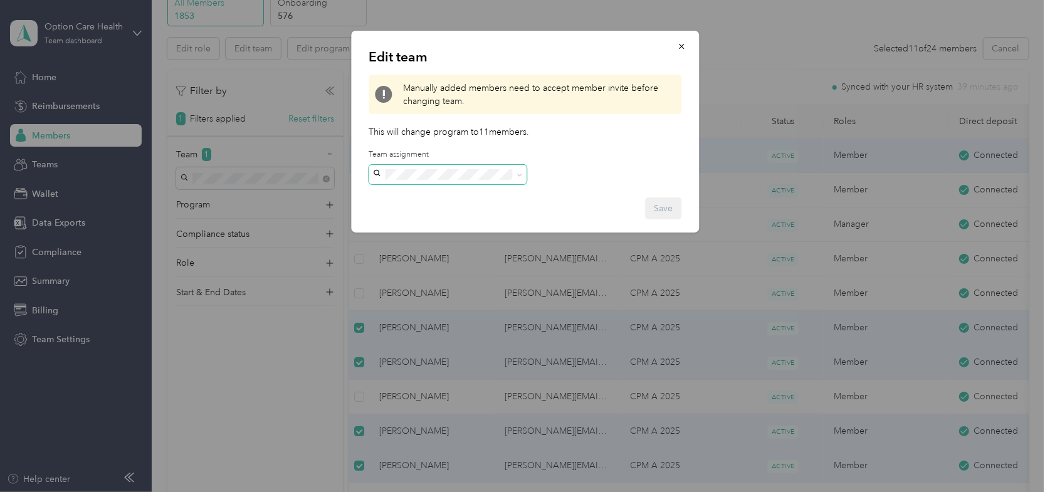
click at [521, 175] on icon at bounding box center [519, 175] width 6 height 6
click at [412, 411] on p "Laura Kirkendall" at bounding box center [447, 417] width 140 height 13
click at [653, 209] on button "Save" at bounding box center [663, 208] width 36 height 22
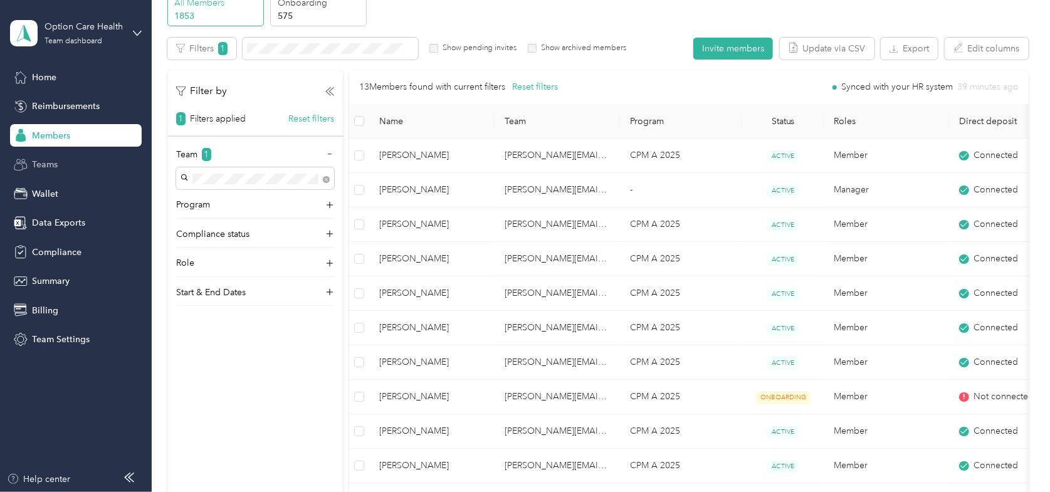
click at [47, 159] on span "Teams" at bounding box center [45, 164] width 26 height 13
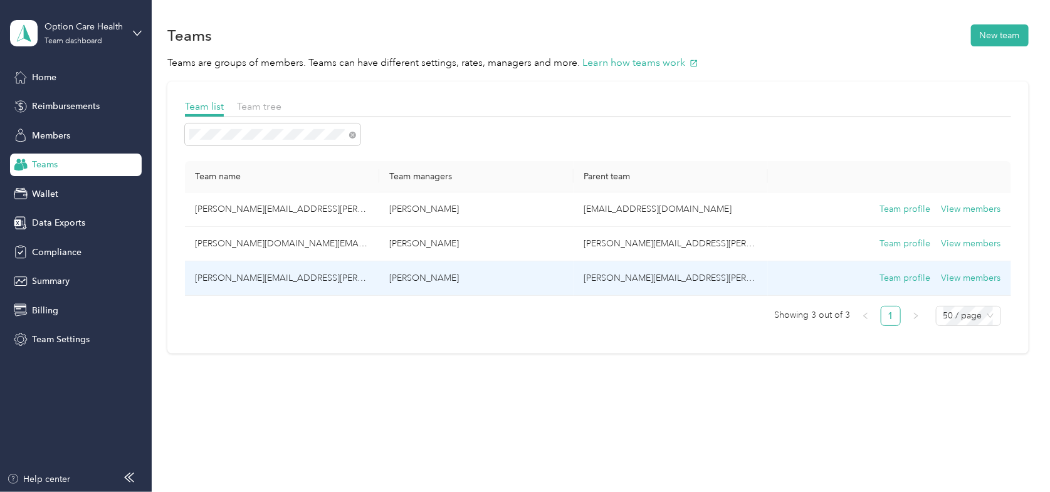
click at [253, 280] on td "laura.kirkendall@optioncare.com" at bounding box center [282, 278] width 194 height 34
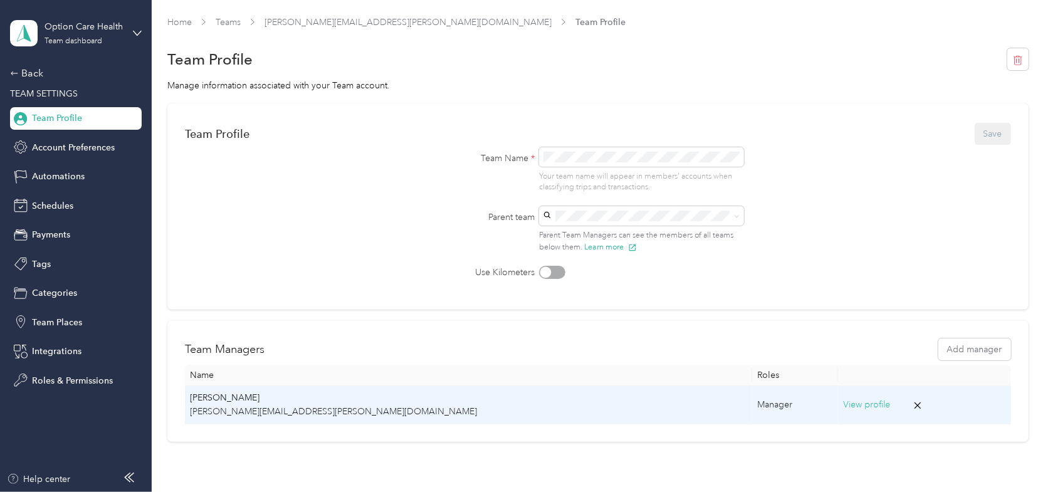
click at [843, 403] on button "View profile" at bounding box center [866, 405] width 47 height 14
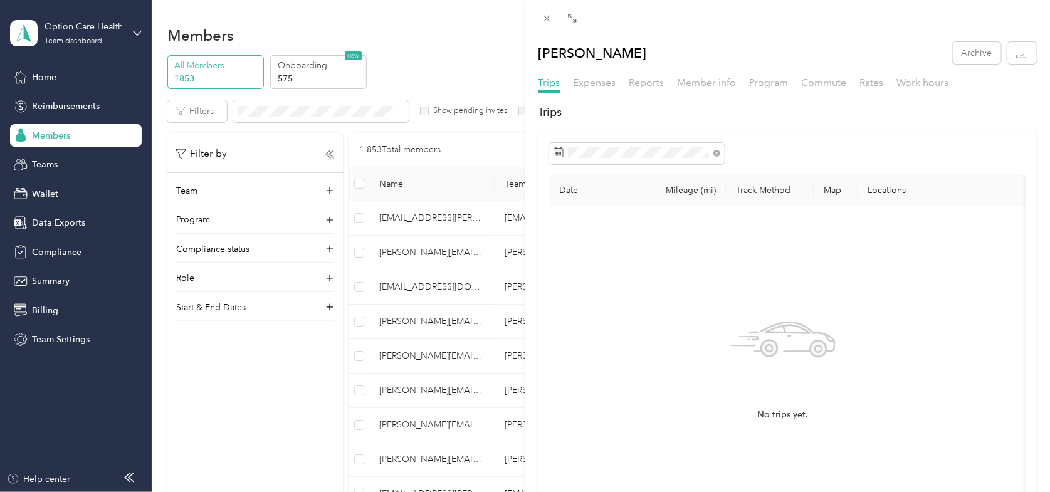
click at [49, 80] on div "Laura Kirkendall Archive Trips Expenses Reports Member info Program Commute Rat…" at bounding box center [525, 246] width 1050 height 492
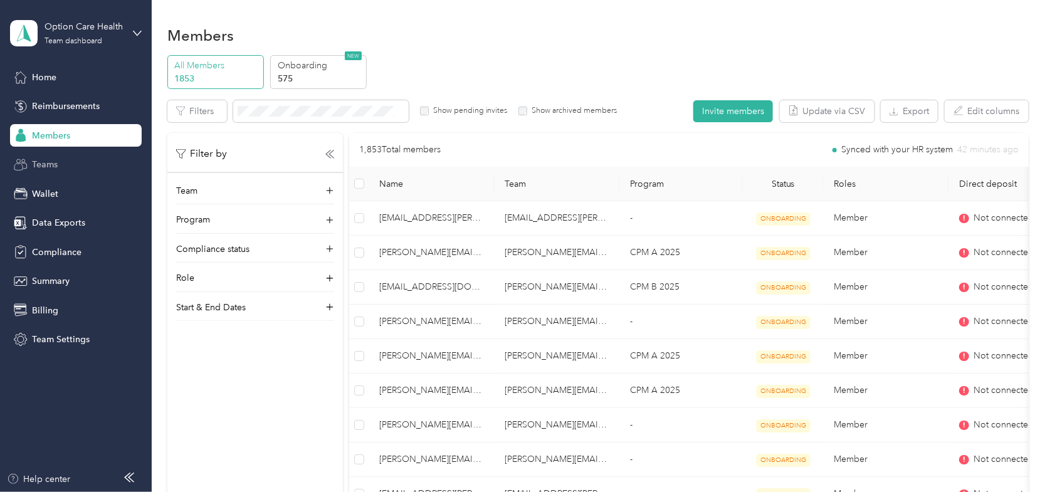
click at [49, 162] on span "Teams" at bounding box center [45, 164] width 26 height 13
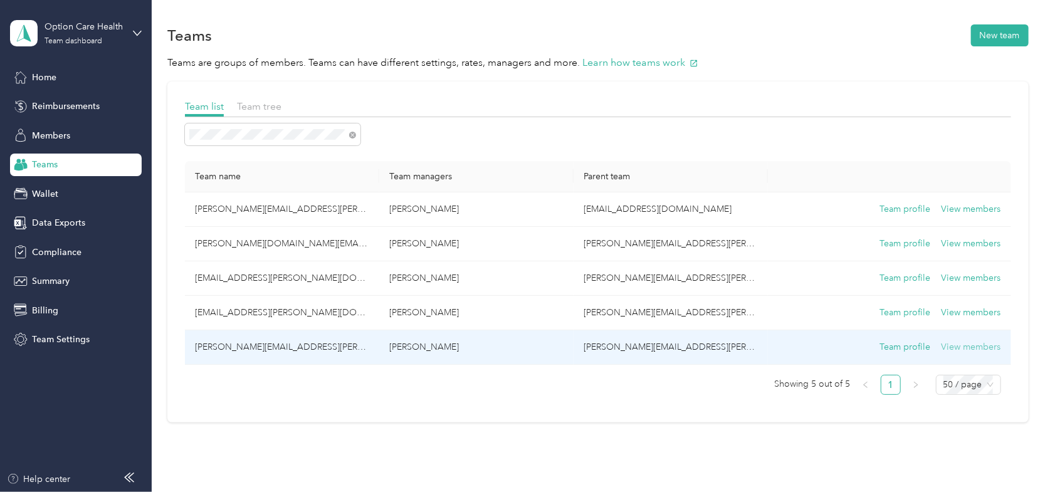
click at [958, 350] on button "View members" at bounding box center [971, 347] width 60 height 14
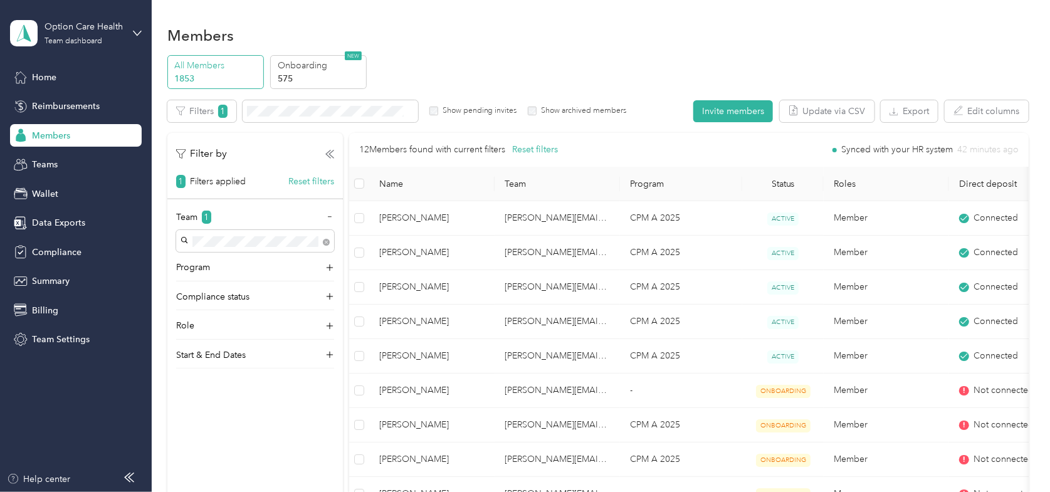
click at [469, 22] on div "Members" at bounding box center [597, 35] width 861 height 26
